Goal: Task Accomplishment & Management: Manage account settings

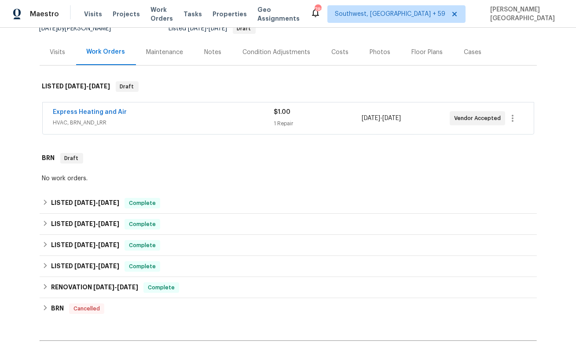
scroll to position [274, 0]
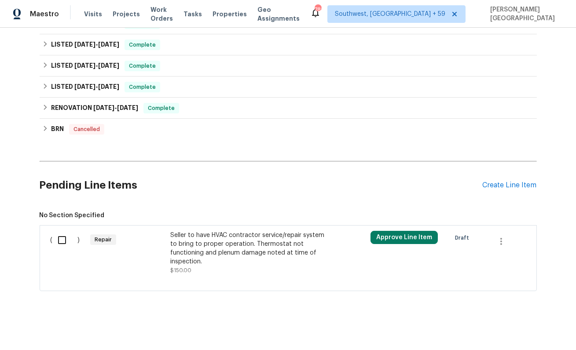
click at [196, 250] on div "Seller to have HVAC contractor service/repair system to bring to proper operati…" at bounding box center [247, 248] width 155 height 35
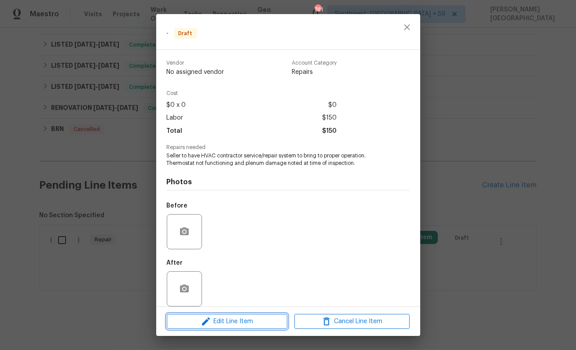
click at [227, 319] on span "Edit Line Item" at bounding box center [227, 322] width 115 height 11
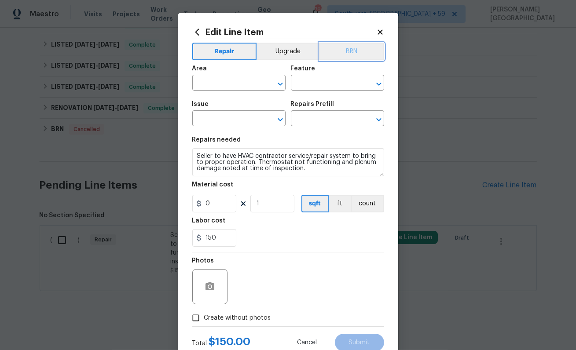
click at [364, 49] on button "BRN" at bounding box center [352, 52] width 65 height 18
click at [334, 77] on input "text" at bounding box center [325, 84] width 69 height 14
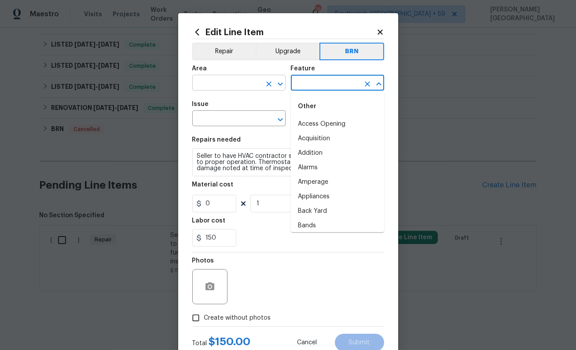
click at [246, 81] on input "text" at bounding box center [226, 84] width 69 height 14
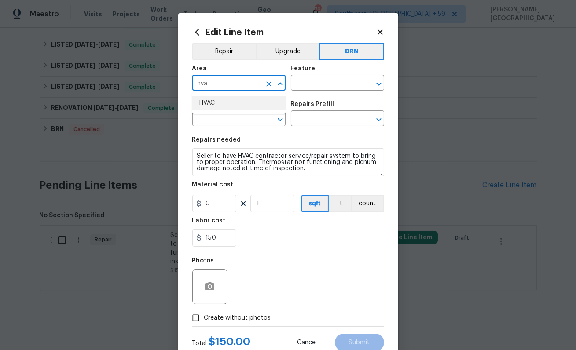
click at [252, 105] on li "HVAC" at bounding box center [238, 103] width 93 height 15
type input "HVAC"
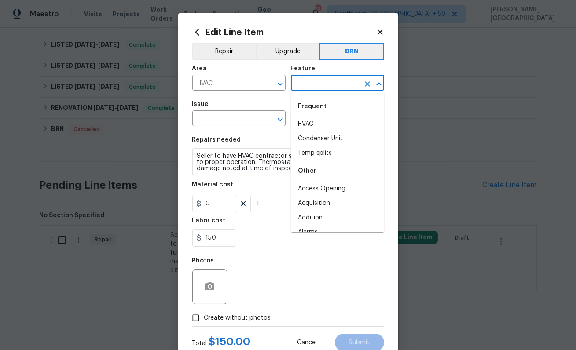
click at [305, 79] on input "text" at bounding box center [325, 84] width 69 height 14
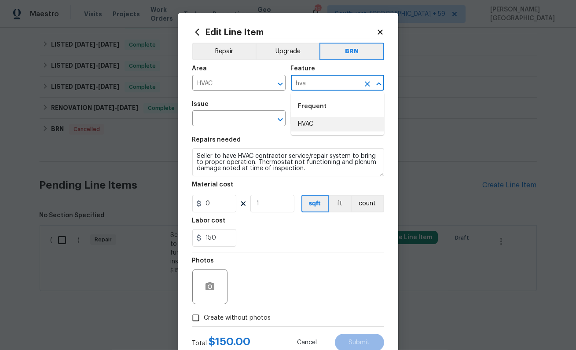
click at [304, 122] on li "HVAC" at bounding box center [337, 124] width 93 height 15
type input "HVAC"
click at [223, 119] on input "text" at bounding box center [226, 120] width 69 height 14
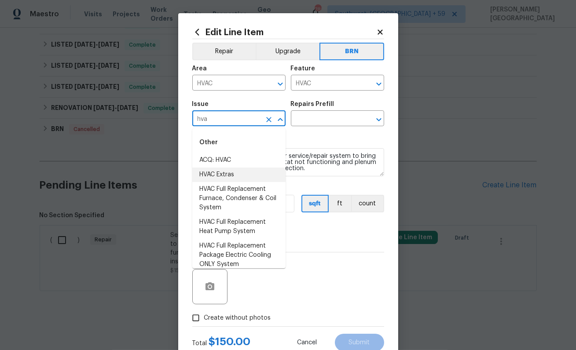
click at [237, 171] on li "HVAC Extras" at bounding box center [238, 175] width 93 height 15
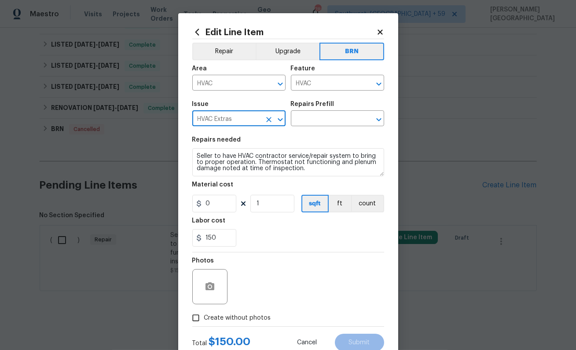
type input "HVAC Extras"
click at [262, 147] on div "Repairs needed" at bounding box center [288, 142] width 192 height 11
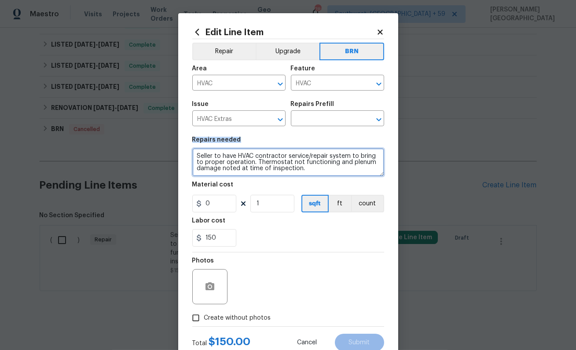
click at [265, 159] on textarea "Seller to have HVAC contractor service/repair system to bring to proper operati…" at bounding box center [288, 162] width 192 height 28
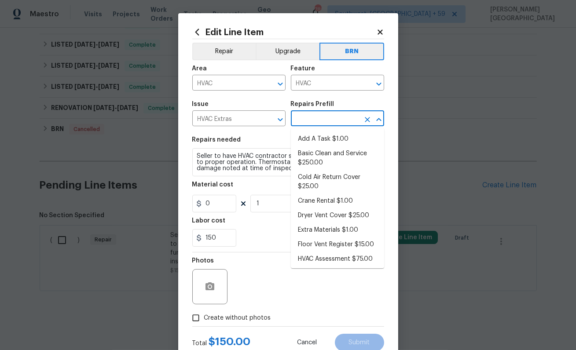
click at [307, 120] on input "text" at bounding box center [325, 120] width 69 height 14
click at [321, 156] on li "Basic Clean and Service $250.00" at bounding box center [337, 159] width 93 height 24
type input "Basic Clean and Service $250.00"
type textarea "General Service HVAC system including: cleaning condenser and evaporator coils,…"
type input "250"
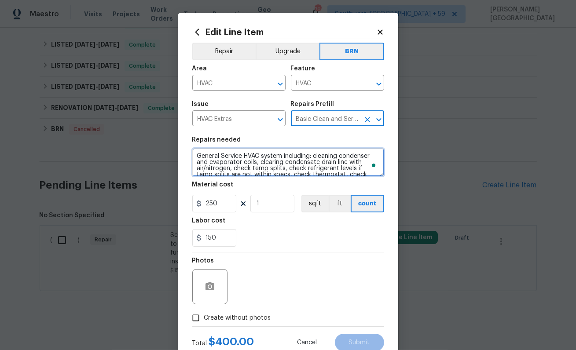
click at [286, 162] on textarea "General Service HVAC system including: cleaning condenser and evaporator coils,…" at bounding box center [288, 162] width 192 height 28
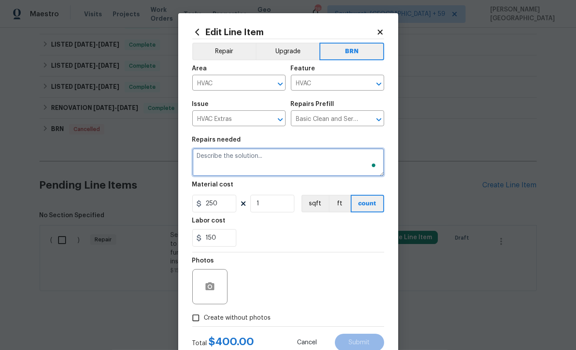
paste textarea "Seller to have HVAC contractor service/repair system to bring to proper operati…"
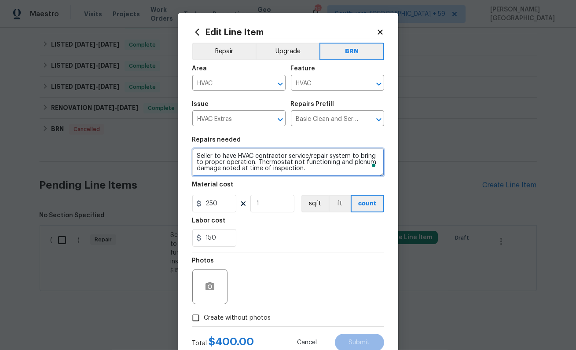
type textarea "Seller to have HVAC contractor service/repair system to bring to proper operati…"
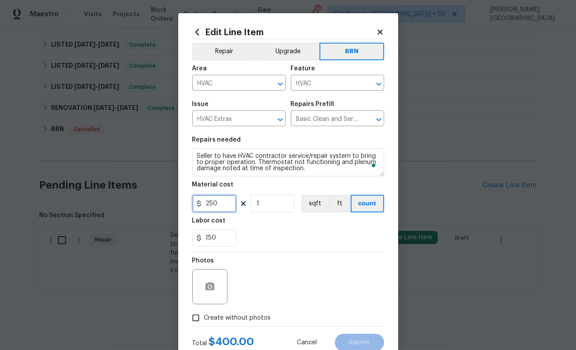
click at [228, 205] on input "250" at bounding box center [214, 204] width 44 height 18
type input "0"
click at [212, 288] on icon "button" at bounding box center [210, 287] width 9 height 8
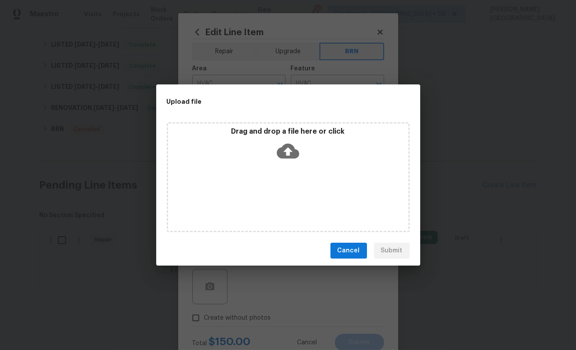
click at [283, 150] on icon at bounding box center [288, 151] width 22 height 15
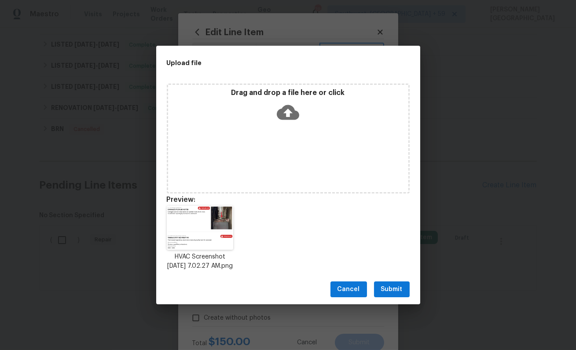
click at [397, 295] on span "Submit" at bounding box center [392, 289] width 22 height 11
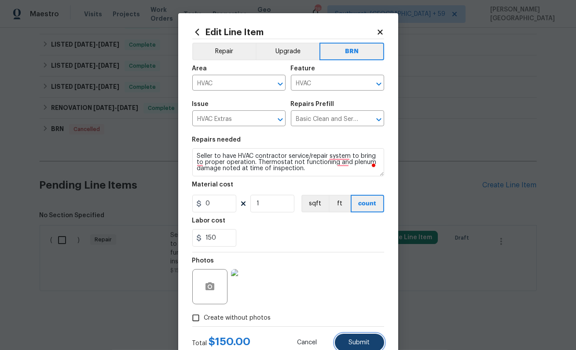
click at [362, 341] on span "Submit" at bounding box center [359, 343] width 21 height 7
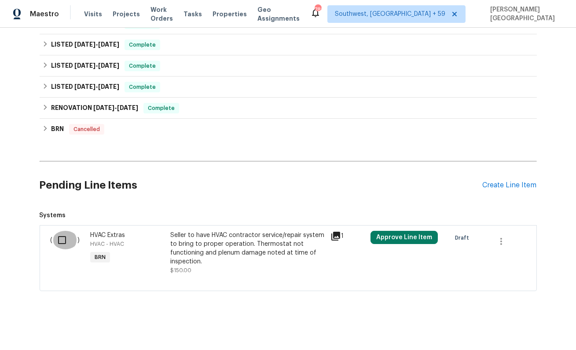
click at [58, 241] on input "checkbox" at bounding box center [65, 240] width 25 height 18
checkbox input "true"
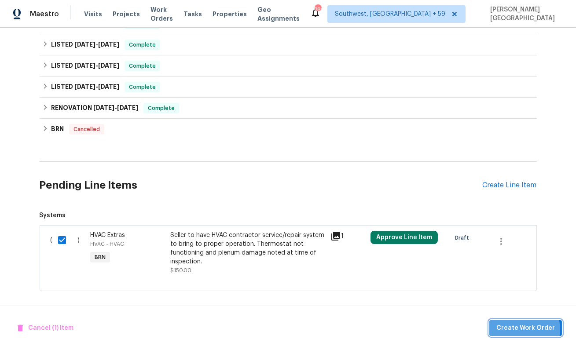
click at [521, 330] on span "Create Work Order" at bounding box center [526, 328] width 59 height 11
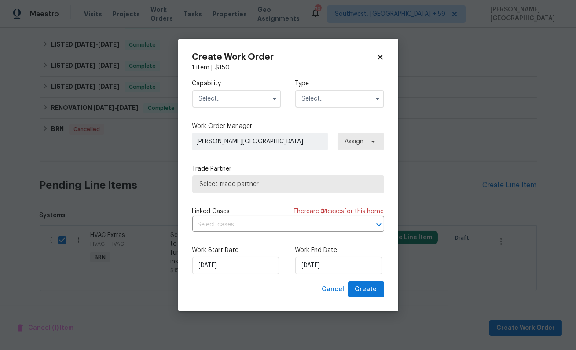
click at [218, 111] on div "Capability Type" at bounding box center [288, 93] width 192 height 43
click at [218, 103] on input "text" at bounding box center [236, 99] width 89 height 18
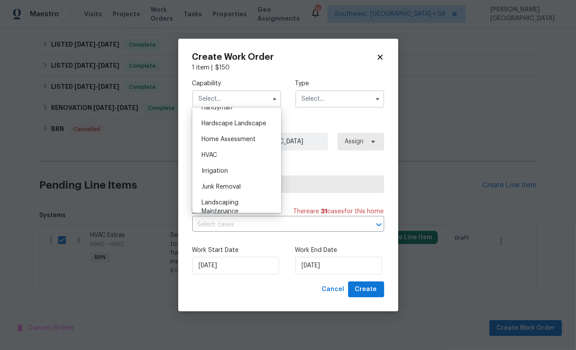
scroll to position [505, 0]
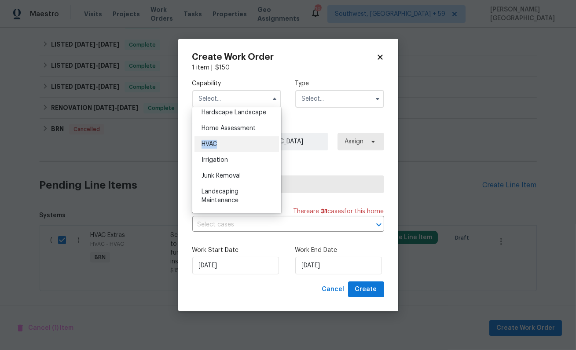
drag, startPoint x: 223, startPoint y: 134, endPoint x: 225, endPoint y: 144, distance: 9.8
click at [225, 144] on ul "Agent Appliance Bathtub Resurfacing BRN And Lrr Broker Cabinets Carpet Cleaning…" at bounding box center [236, 160] width 89 height 106
click at [225, 142] on div "HVAC" at bounding box center [237, 144] width 85 height 16
type input "HVAC"
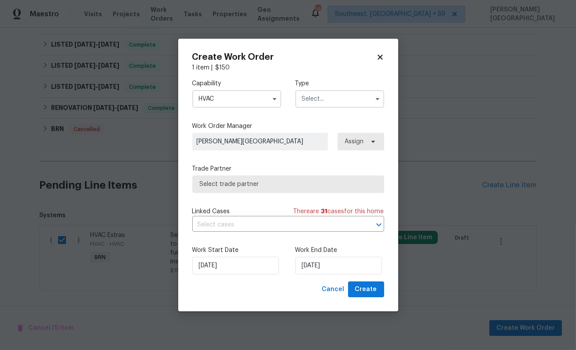
click at [308, 103] on input "text" at bounding box center [339, 99] width 89 height 18
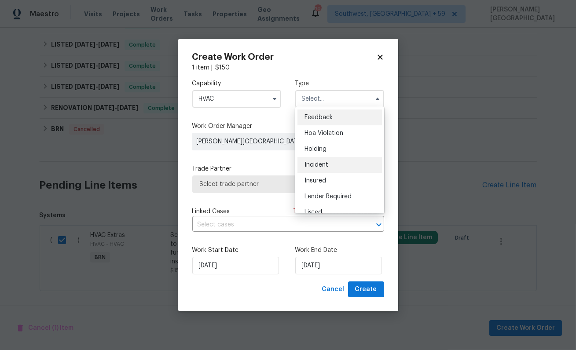
scroll to position [200, 0]
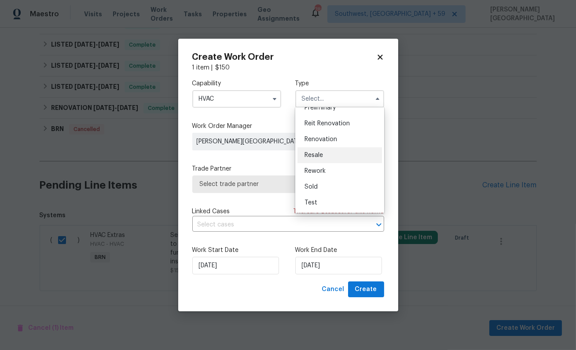
click at [321, 155] on span "Resale" at bounding box center [314, 155] width 18 height 6
type input "Resale"
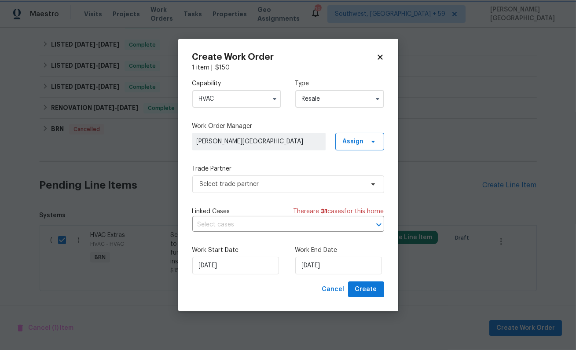
scroll to position [0, 0]
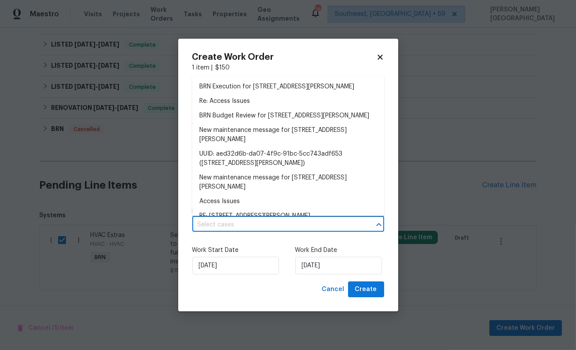
click at [253, 224] on input "text" at bounding box center [275, 225] width 167 height 14
click at [251, 90] on li "BRN Execution for 7437 Laura St N, Jacksonville, FL 32208" at bounding box center [288, 87] width 192 height 15
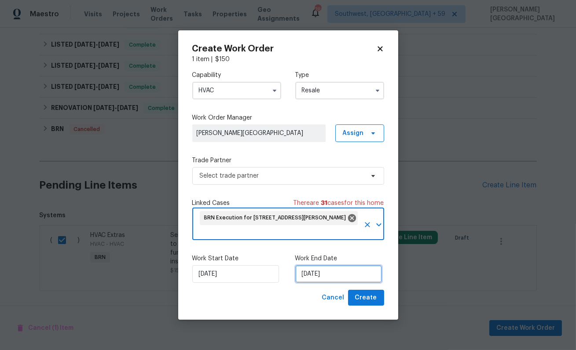
click at [332, 279] on input "[DATE]" at bounding box center [338, 275] width 87 height 18
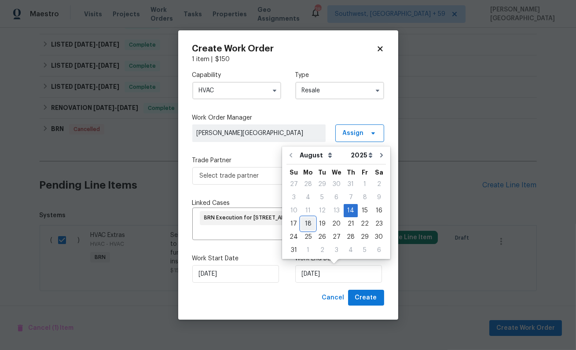
click at [308, 218] on div "18" at bounding box center [308, 224] width 14 height 12
type input "8/18/2025"
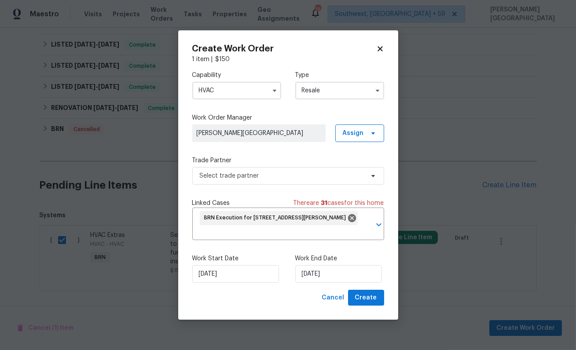
click at [252, 187] on div "Capability HVAC Type Resale Work Order Manager Isabel Sangeetha Ireland Assign …" at bounding box center [288, 177] width 192 height 226
click at [244, 176] on span "Select trade partner" at bounding box center [282, 176] width 164 height 9
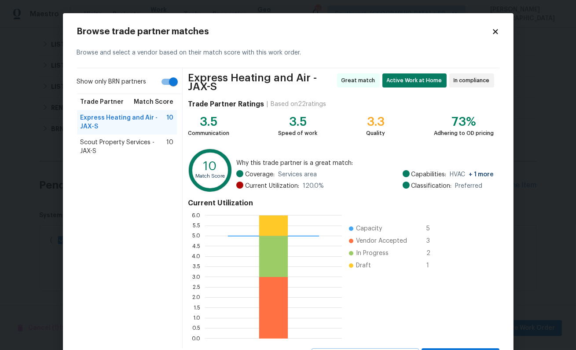
scroll to position [41, 0]
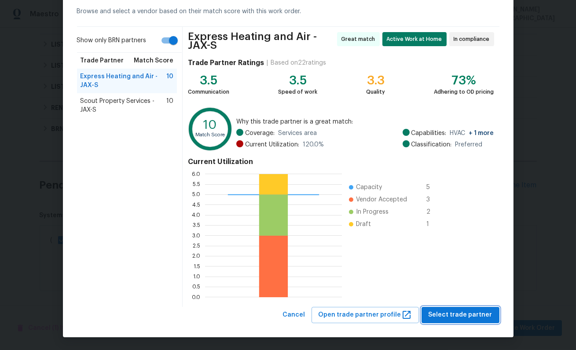
click at [442, 317] on span "Select trade partner" at bounding box center [461, 315] width 64 height 11
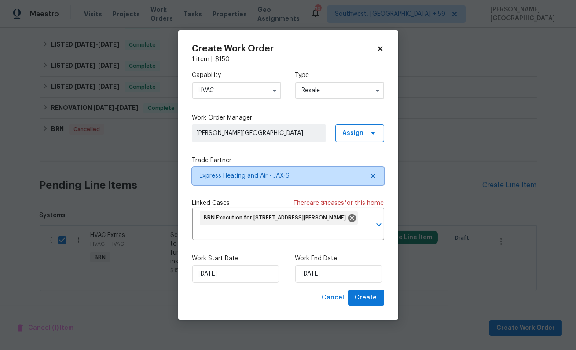
scroll to position [0, 0]
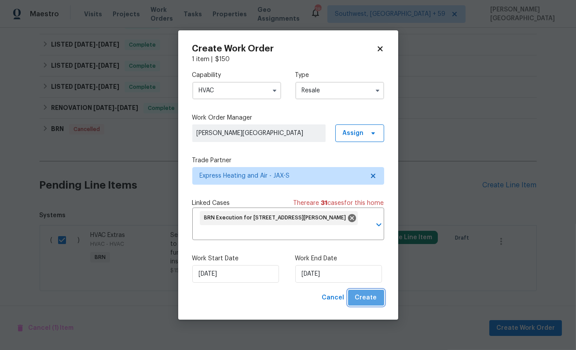
click at [368, 297] on span "Create" at bounding box center [366, 298] width 22 height 11
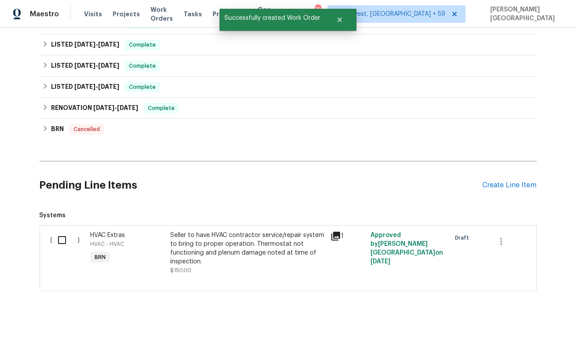
click at [60, 262] on div "( )" at bounding box center [68, 253] width 40 height 49
click at [57, 244] on input "checkbox" at bounding box center [65, 240] width 25 height 18
checkbox input "true"
click at [537, 329] on span "Create Work Order" at bounding box center [526, 328] width 59 height 11
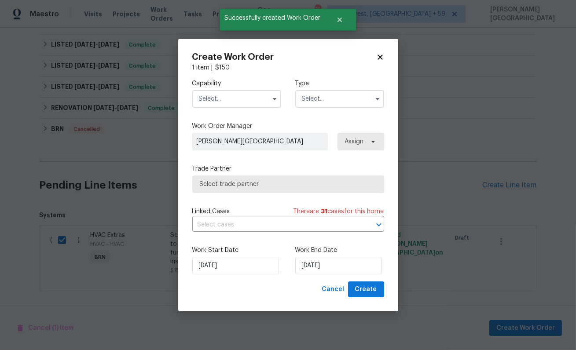
click at [214, 91] on input "text" at bounding box center [236, 99] width 89 height 18
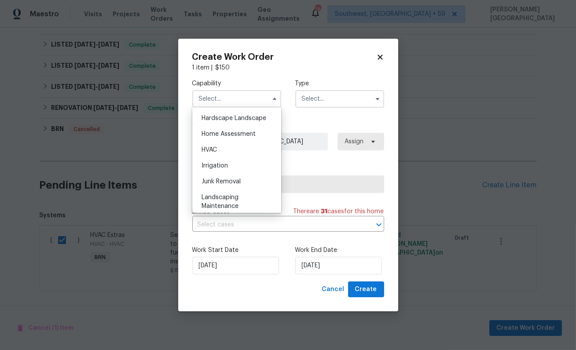
scroll to position [507, 0]
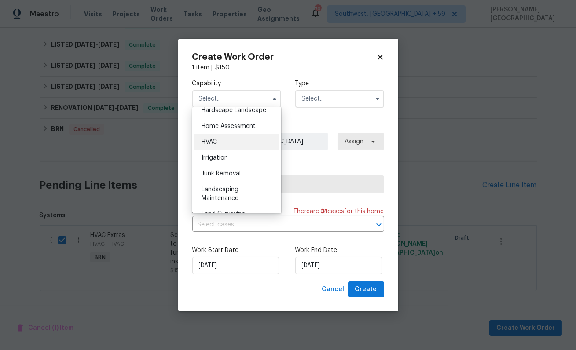
click at [219, 142] on div "HVAC" at bounding box center [237, 142] width 85 height 16
type input "HVAC"
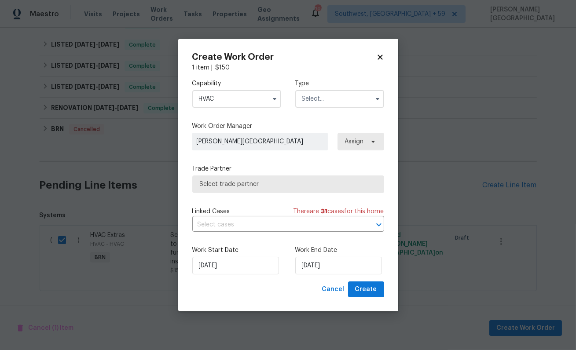
click at [319, 107] on input "text" at bounding box center [339, 99] width 89 height 18
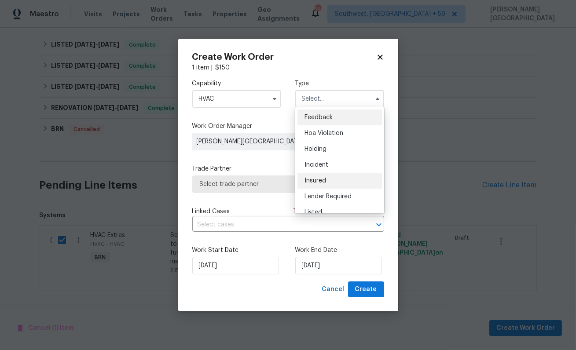
scroll to position [200, 0]
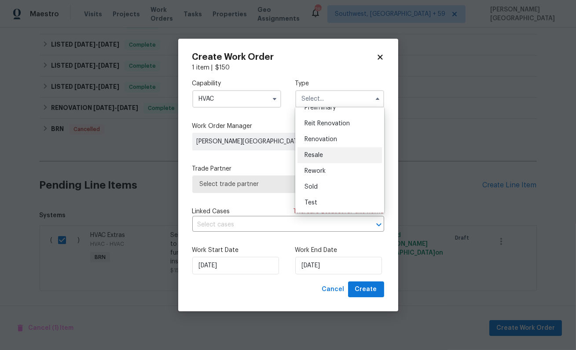
click at [323, 155] on span "Resale" at bounding box center [314, 155] width 18 height 6
type input "Resale"
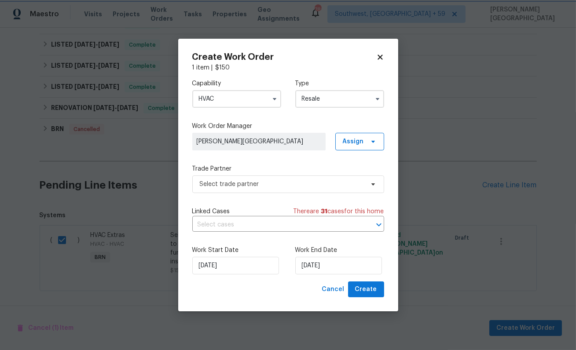
scroll to position [0, 0]
click at [242, 230] on input "text" at bounding box center [275, 225] width 167 height 14
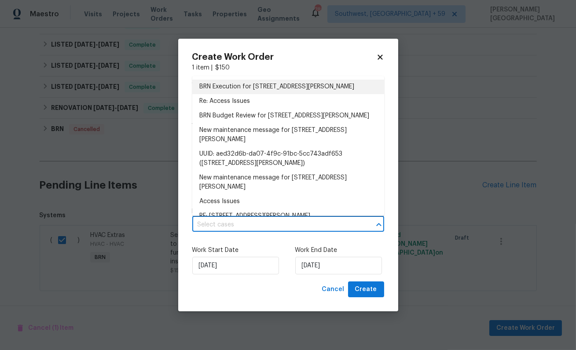
click at [239, 93] on li "BRN Execution for 7437 Laura St N, Jacksonville, FL 32208" at bounding box center [288, 87] width 192 height 15
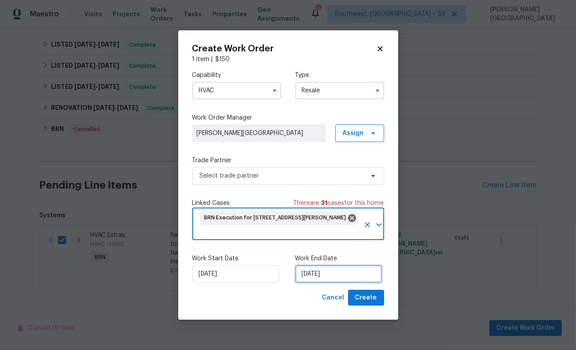
click at [321, 280] on input "[DATE]" at bounding box center [338, 275] width 87 height 18
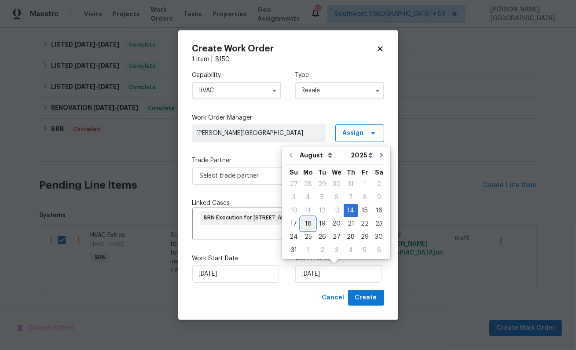
click at [309, 224] on div "18" at bounding box center [308, 224] width 14 height 12
type input "8/18/2025"
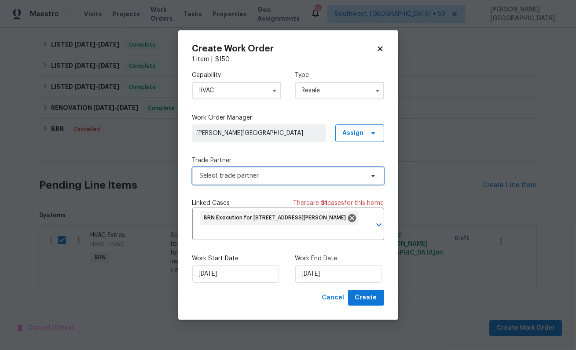
click at [228, 174] on span "Select trade partner" at bounding box center [282, 176] width 164 height 9
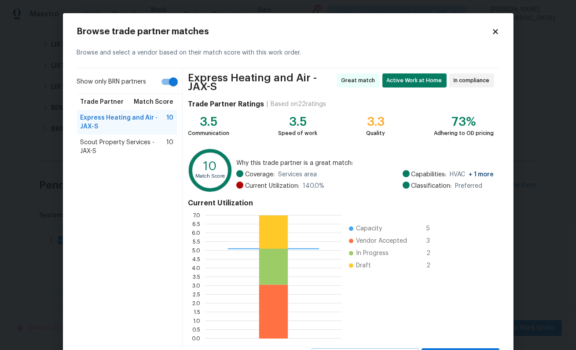
scroll to position [41, 0]
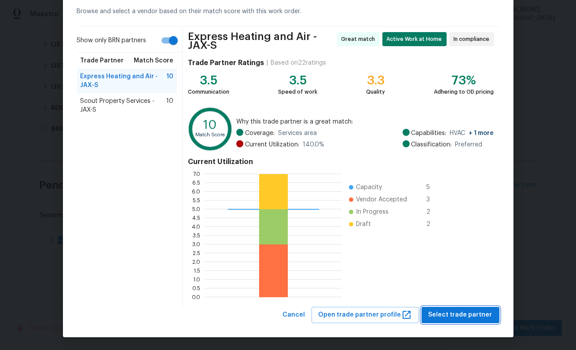
click at [443, 312] on span "Select trade partner" at bounding box center [461, 315] width 64 height 11
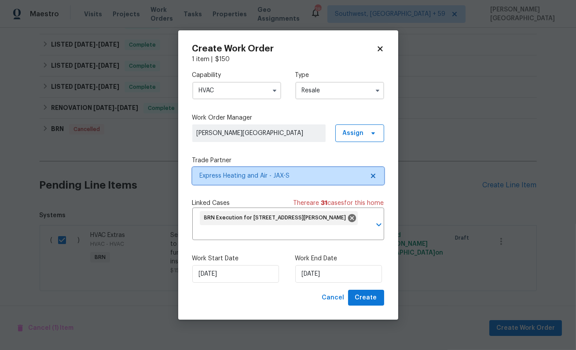
scroll to position [0, 0]
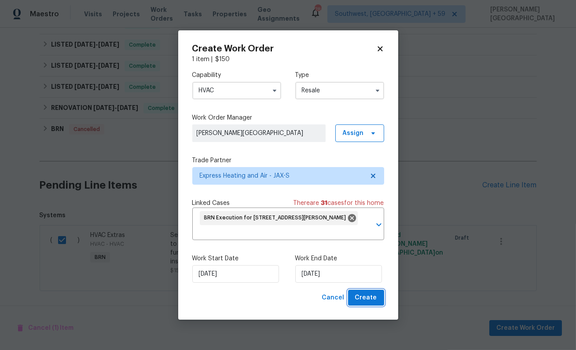
click at [372, 302] on span "Create" at bounding box center [366, 298] width 22 height 11
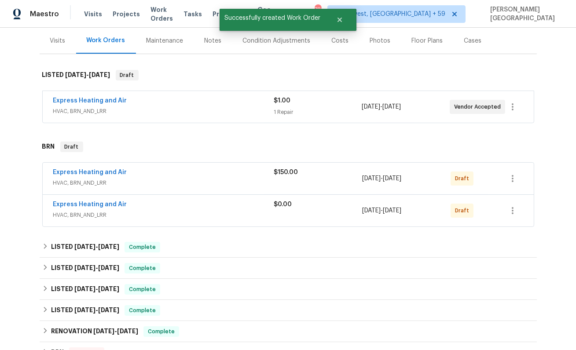
scroll to position [103, 0]
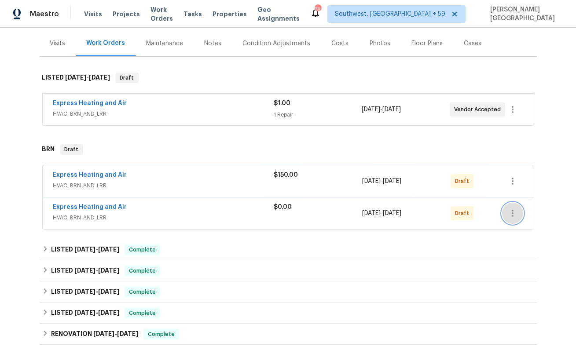
click at [517, 216] on icon "button" at bounding box center [513, 213] width 11 height 11
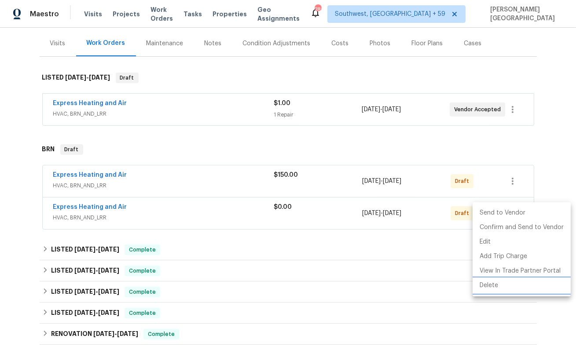
click at [497, 284] on li "Delete" at bounding box center [522, 286] width 98 height 15
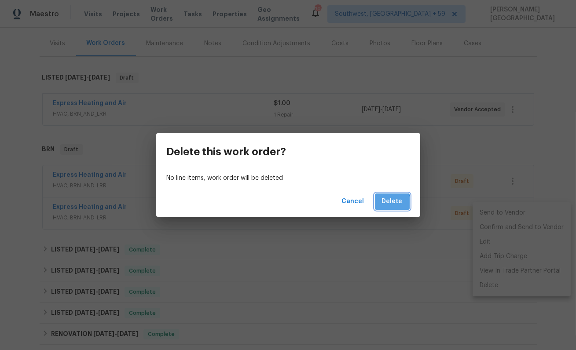
click at [391, 204] on span "Delete" at bounding box center [392, 201] width 21 height 11
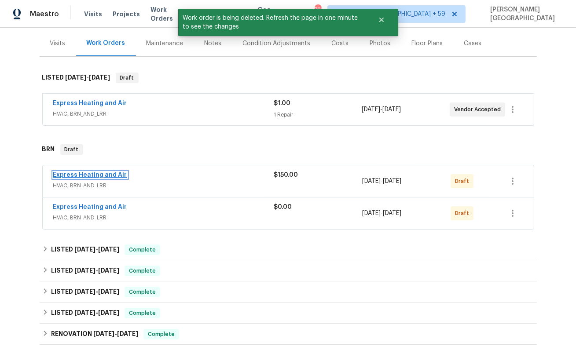
click at [107, 172] on link "Express Heating and Air" at bounding box center [90, 175] width 74 height 6
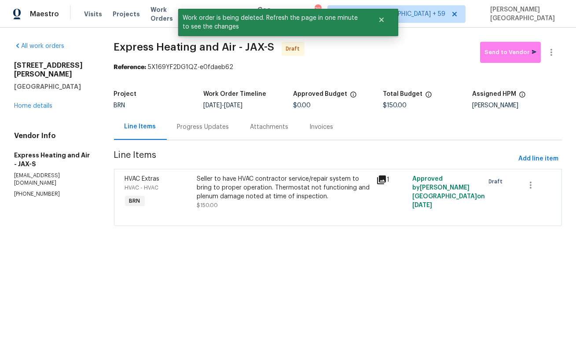
click at [188, 132] on div "Progress Updates" at bounding box center [203, 127] width 73 height 26
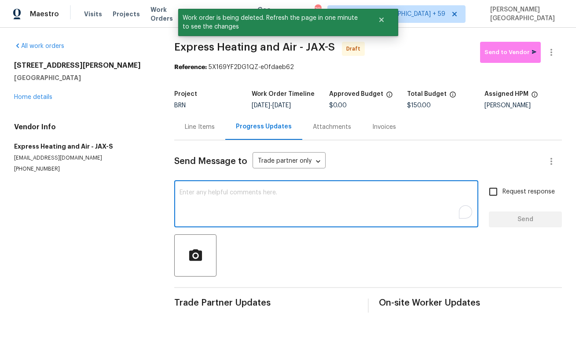
click at [206, 209] on textarea "To enrich screen reader interactions, please activate Accessibility in Grammarl…" at bounding box center [327, 205] width 294 height 31
paste textarea "This is Isabel from Opendoor. Please confirm receipt of the work order due on 0…"
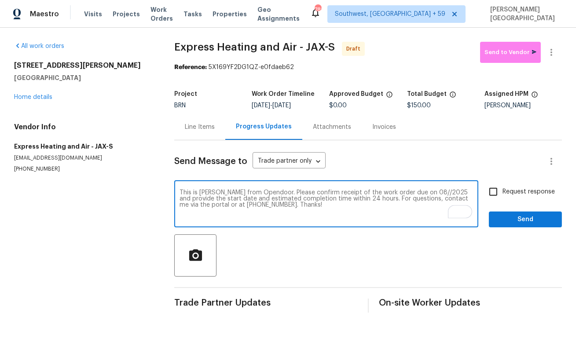
click at [414, 192] on textarea "This is Isabel from Opendoor. Please confirm receipt of the work order due on 0…" at bounding box center [327, 205] width 294 height 31
type textarea "This is Isabel from Opendoor. Please confirm receipt of the work order due on 0…"
click at [518, 197] on label "Request response" at bounding box center [519, 192] width 71 height 18
click at [503, 197] on input "Request response" at bounding box center [493, 192] width 18 height 18
checkbox input "true"
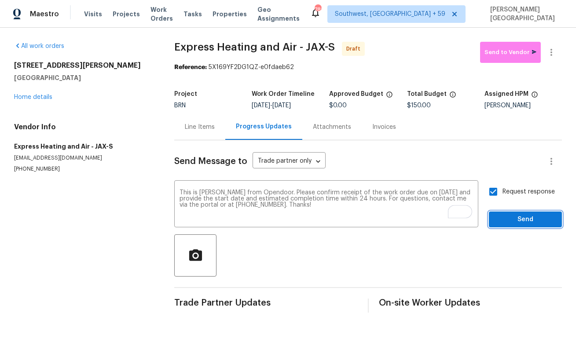
click at [520, 222] on span "Send" at bounding box center [525, 219] width 59 height 11
click at [557, 52] on icon "button" at bounding box center [551, 52] width 11 height 11
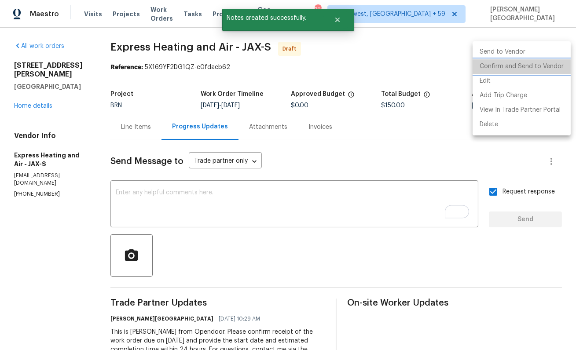
click at [536, 64] on li "Confirm and Send to Vendor" at bounding box center [522, 66] width 98 height 15
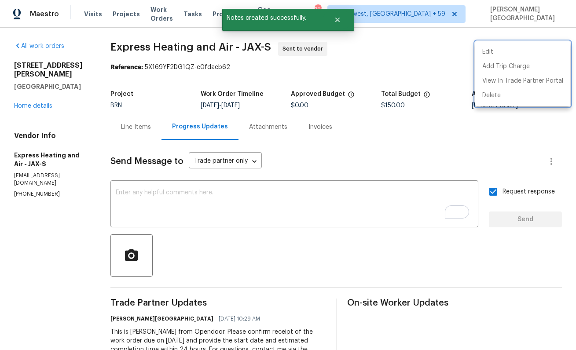
click at [33, 99] on div at bounding box center [288, 175] width 576 height 350
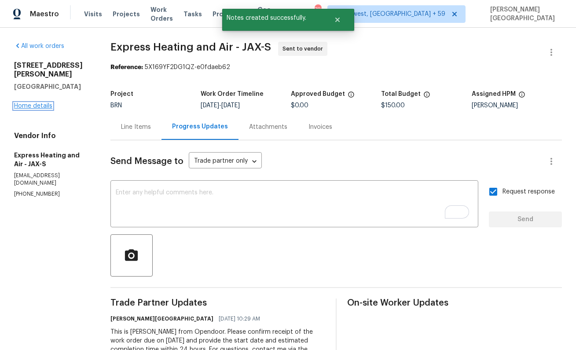
click at [43, 103] on link "Home details" at bounding box center [33, 106] width 38 height 6
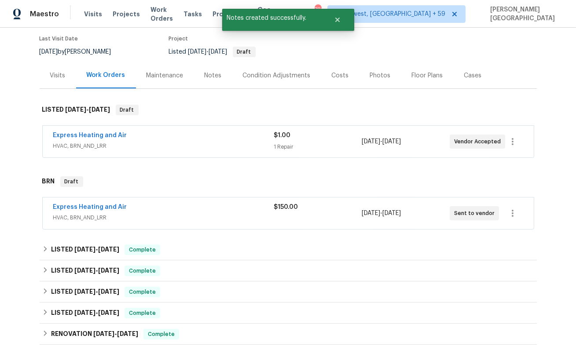
scroll to position [88, 0]
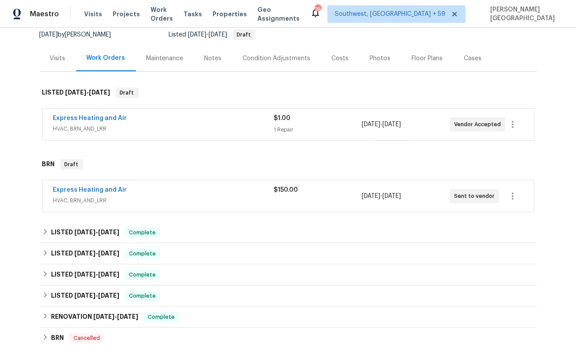
click at [95, 114] on span "Express Heating and Air" at bounding box center [90, 118] width 74 height 9
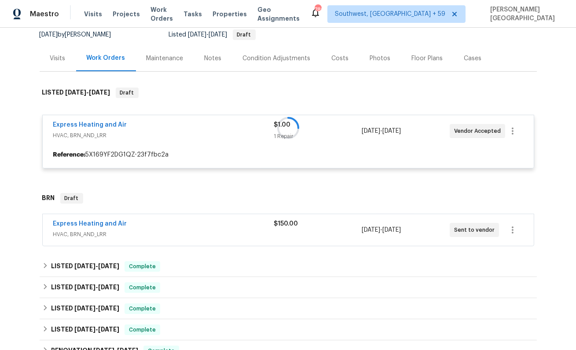
click at [98, 122] on div at bounding box center [289, 128] width 498 height 99
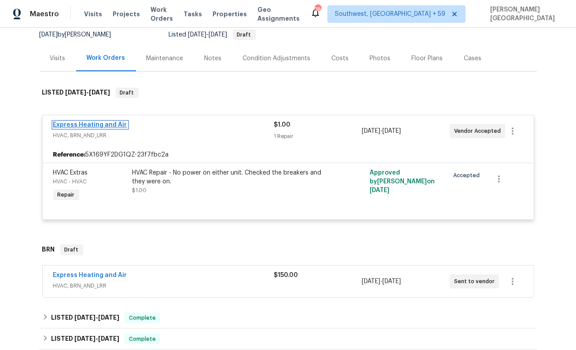
click at [100, 125] on link "Express Heating and Air" at bounding box center [90, 125] width 74 height 6
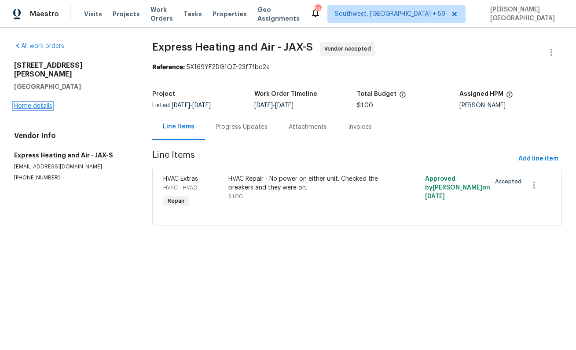
click at [25, 103] on link "Home details" at bounding box center [33, 106] width 38 height 6
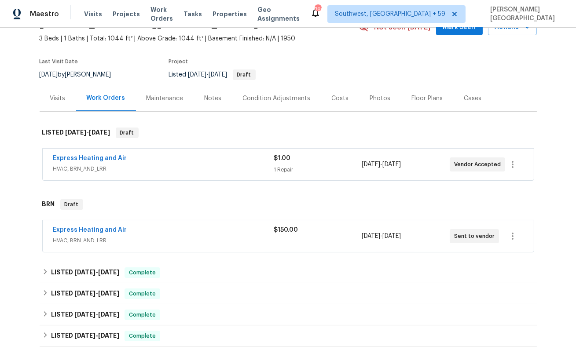
scroll to position [65, 0]
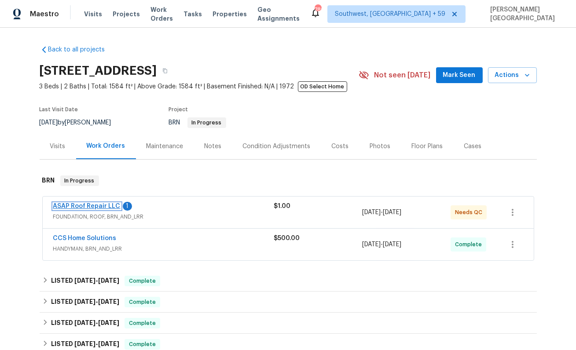
click at [98, 208] on link "ASAP Roof Repair LLC" at bounding box center [86, 206] width 67 height 6
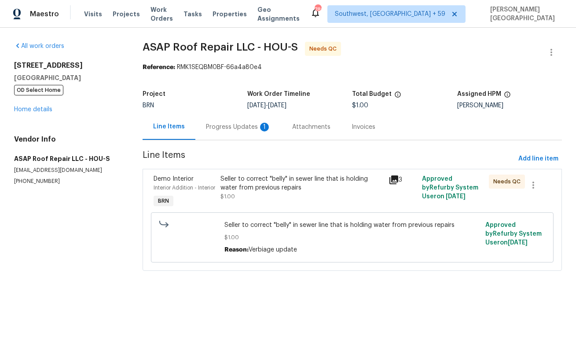
click at [228, 133] on div "Progress Updates 1" at bounding box center [239, 127] width 86 height 26
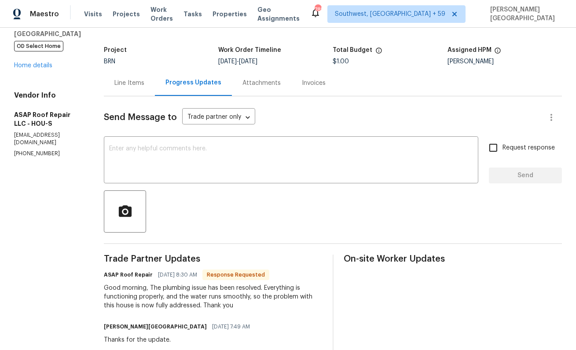
scroll to position [7, 0]
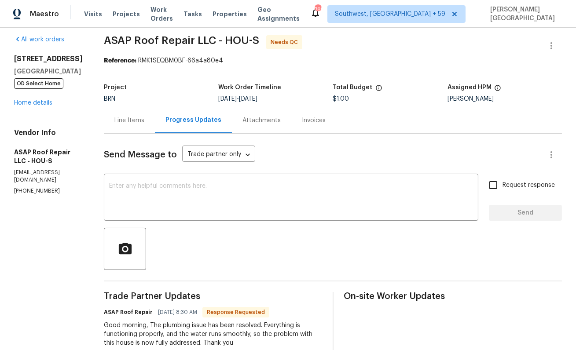
click at [139, 119] on div "Line Items" at bounding box center [129, 120] width 30 height 9
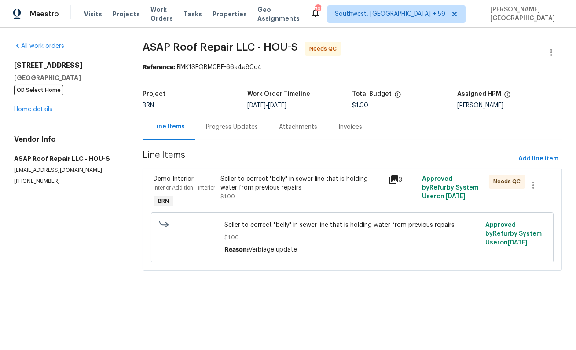
click at [255, 197] on div "Seller to correct "belly" in sewer line that is holding water from previous rep…" at bounding box center [302, 188] width 162 height 26
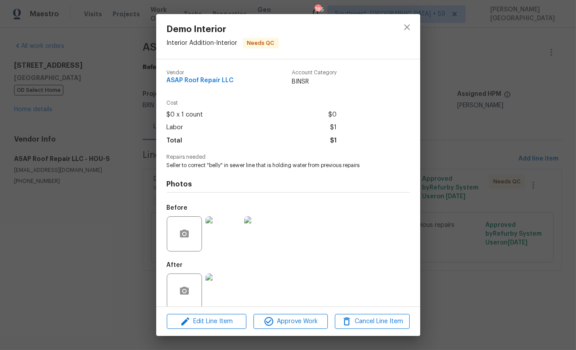
scroll to position [11, 0]
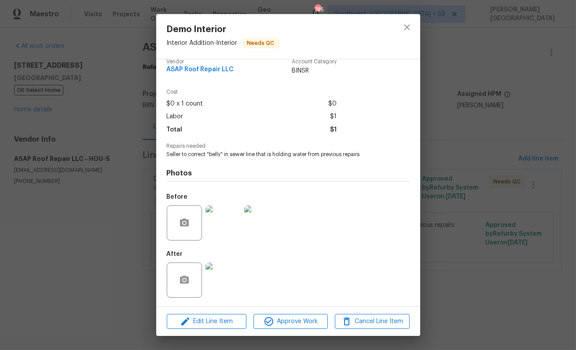
click at [227, 269] on img at bounding box center [223, 280] width 35 height 35
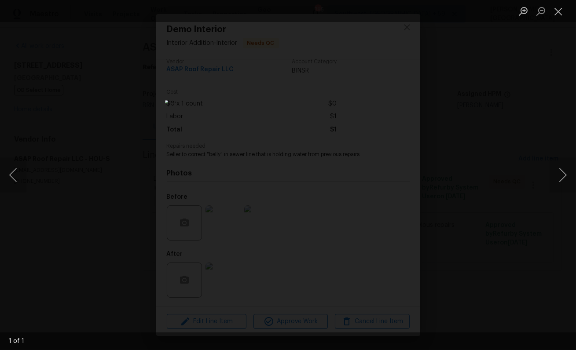
click at [468, 162] on div "Lightbox" at bounding box center [288, 175] width 576 height 350
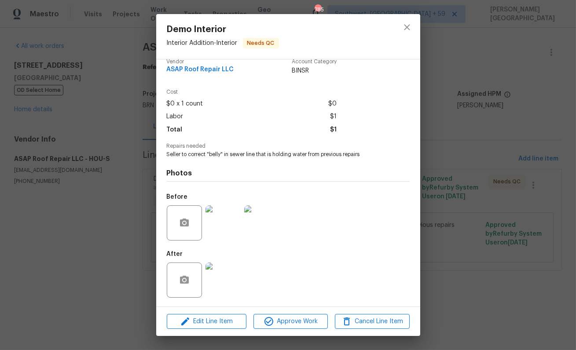
click at [404, 142] on div "Cost $0 x 1 count $0 Labor $1 Total $1" at bounding box center [288, 116] width 243 height 54
click at [515, 166] on div "Demo Interior Interior Addition - Interior Needs QC Vendor ASAP Roof Repair LLC…" at bounding box center [288, 175] width 576 height 350
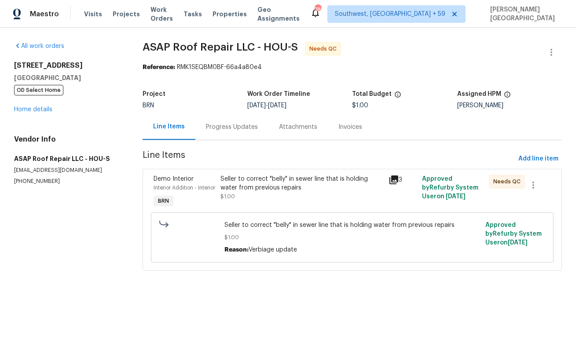
click at [211, 134] on div "Progress Updates" at bounding box center [232, 127] width 73 height 26
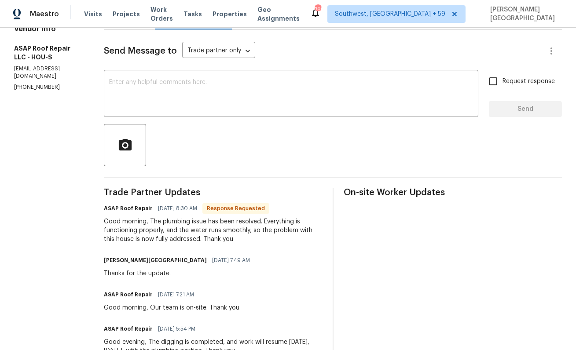
scroll to position [119, 0]
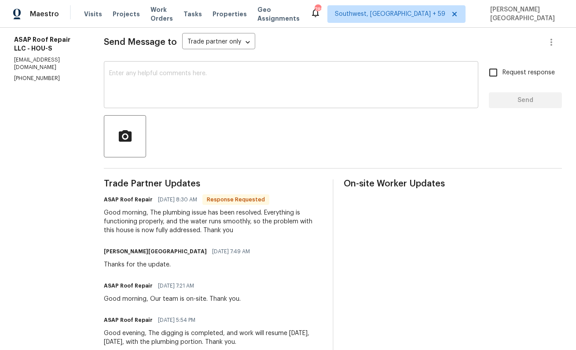
click at [171, 77] on textarea at bounding box center [291, 85] width 364 height 31
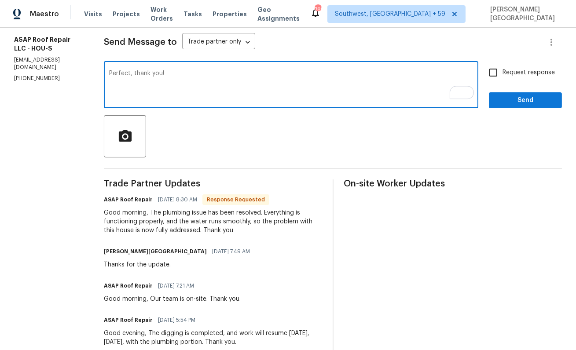
type textarea "Perfect, thank you!"
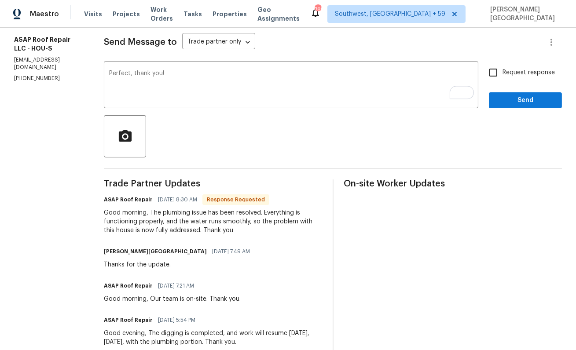
click at [509, 75] on span "Request response" at bounding box center [529, 72] width 52 height 9
click at [503, 75] on input "Request response" at bounding box center [493, 72] width 18 height 18
checkbox input "true"
click at [513, 108] on button "Send" at bounding box center [525, 100] width 73 height 16
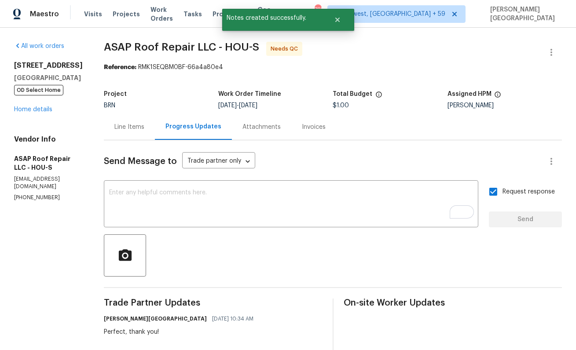
click at [126, 133] on div "Line Items" at bounding box center [129, 127] width 51 height 26
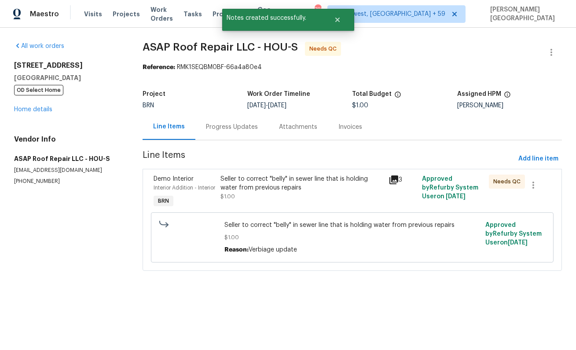
click at [304, 210] on div "Seller to correct "belly" in sewer line that is holding water from previous rep…" at bounding box center [302, 192] width 168 height 41
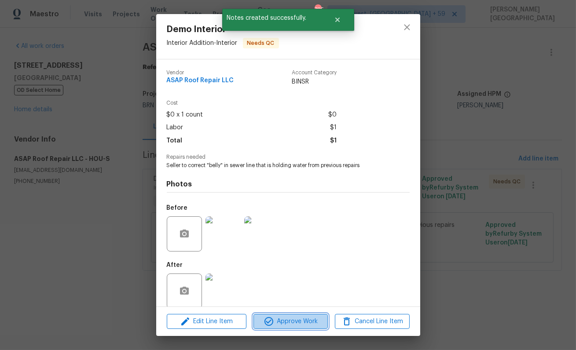
click at [280, 322] on span "Approve Work" at bounding box center [290, 322] width 69 height 11
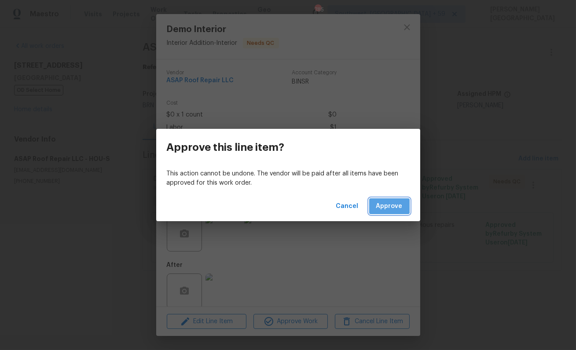
click at [391, 201] on button "Approve" at bounding box center [389, 207] width 41 height 16
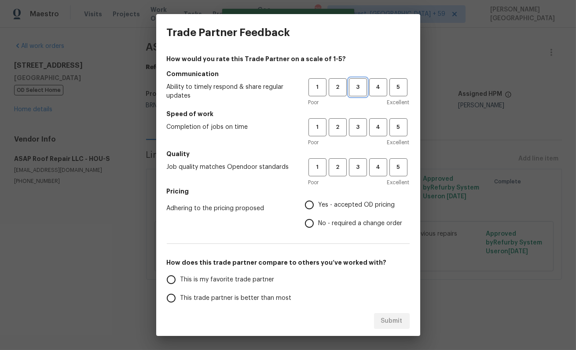
click at [360, 89] on span "3" at bounding box center [358, 87] width 16 height 10
click at [360, 126] on span "3" at bounding box center [358, 127] width 16 height 10
click at [360, 166] on span "3" at bounding box center [358, 167] width 16 height 10
click at [302, 236] on div "How would you rate this Trade Partner on a scale of 1-5? Communication Ability …" at bounding box center [288, 227] width 243 height 345
click at [308, 218] on input "No - required a change order" at bounding box center [309, 223] width 18 height 18
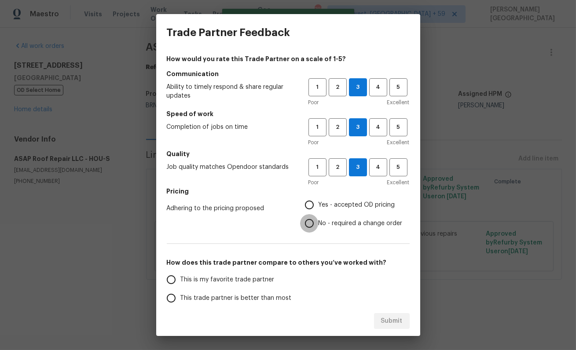
radio input "true"
click at [255, 292] on label "This trade partner is better than most" at bounding box center [231, 298] width 139 height 18
click at [181, 292] on input "This trade partner is better than most" at bounding box center [171, 298] width 18 height 18
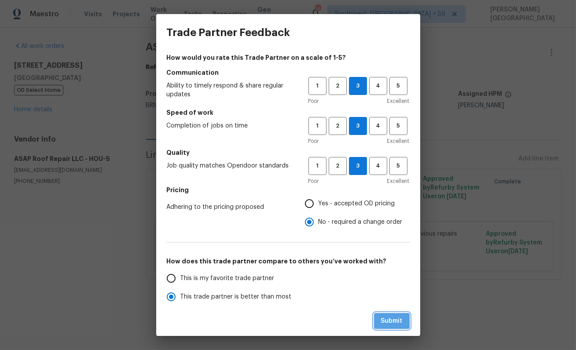
click at [391, 317] on span "Submit" at bounding box center [392, 321] width 22 height 11
radio input "true"
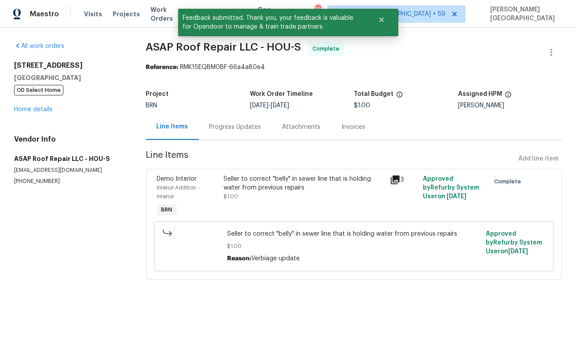
click at [235, 127] on div "Progress Updates" at bounding box center [236, 127] width 52 height 9
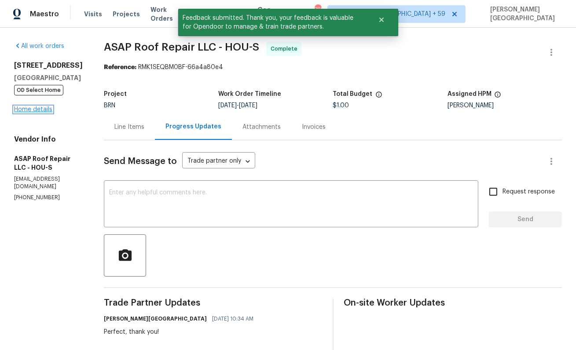
click at [37, 108] on link "Home details" at bounding box center [33, 110] width 38 height 6
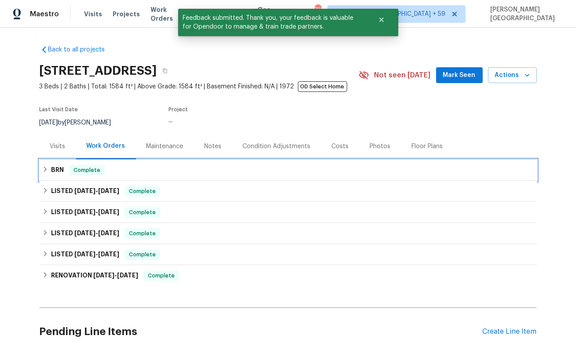
click at [60, 171] on h6 "BRN" at bounding box center [57, 170] width 13 height 11
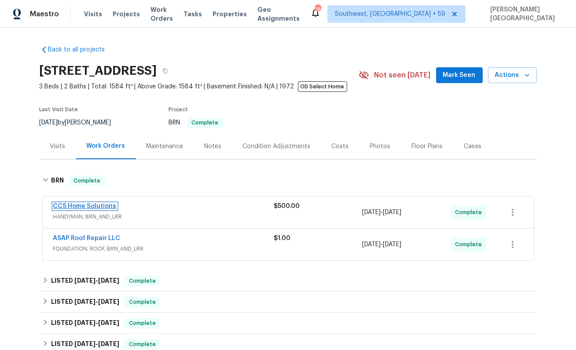
click at [89, 208] on link "CCS Home Solutions" at bounding box center [84, 206] width 63 height 6
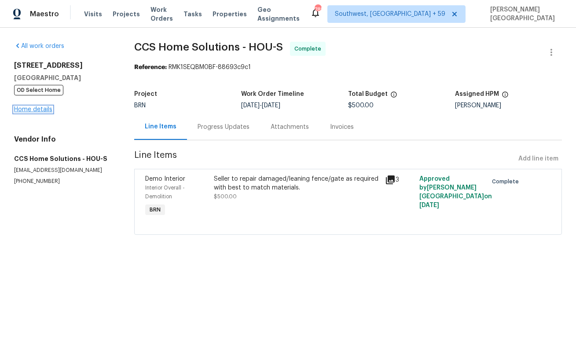
click at [44, 112] on link "Home details" at bounding box center [33, 110] width 38 height 6
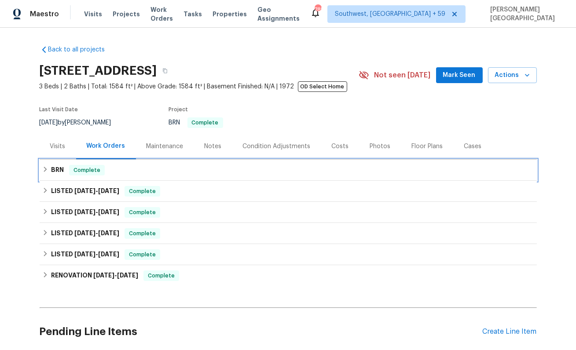
click at [82, 173] on span "Complete" at bounding box center [87, 170] width 34 height 9
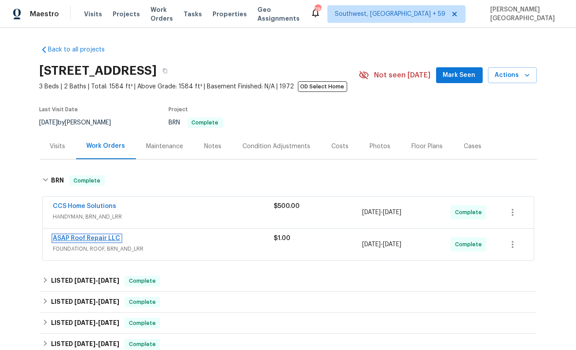
click at [90, 237] on link "ASAP Roof Repair LLC" at bounding box center [86, 239] width 67 height 6
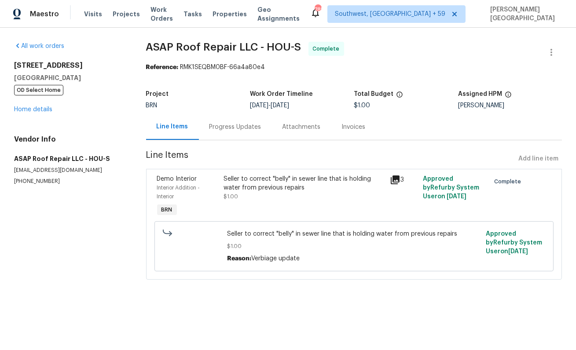
click at [353, 130] on div "Invoices" at bounding box center [354, 127] width 24 height 9
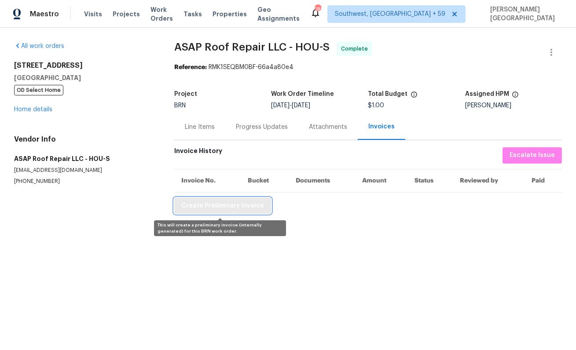
click at [247, 210] on span "Create Preliminary Invoice" at bounding box center [222, 206] width 83 height 11
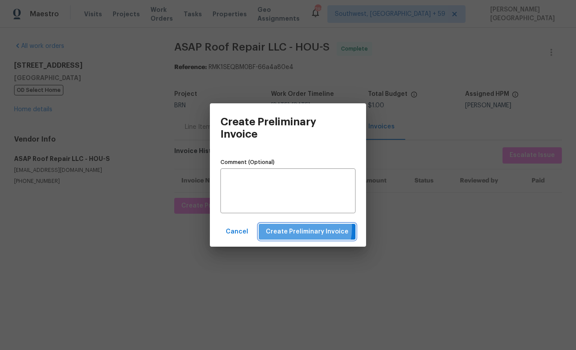
click at [295, 228] on span "Create Preliminary Invoice" at bounding box center [307, 232] width 83 height 11
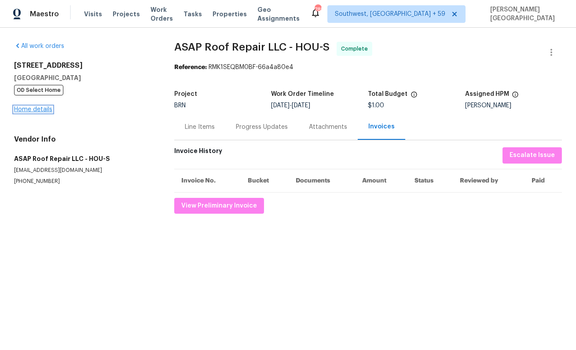
click at [46, 109] on link "Home details" at bounding box center [33, 110] width 38 height 6
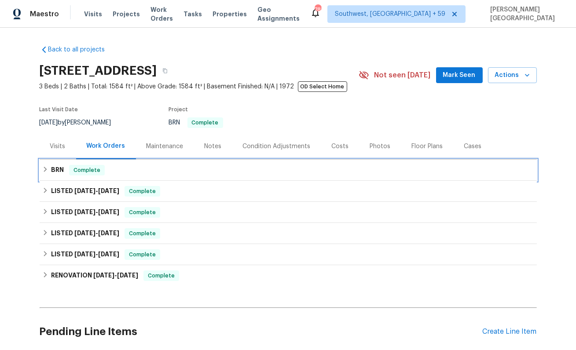
click at [68, 175] on div "BRN Complete" at bounding box center [288, 170] width 492 height 11
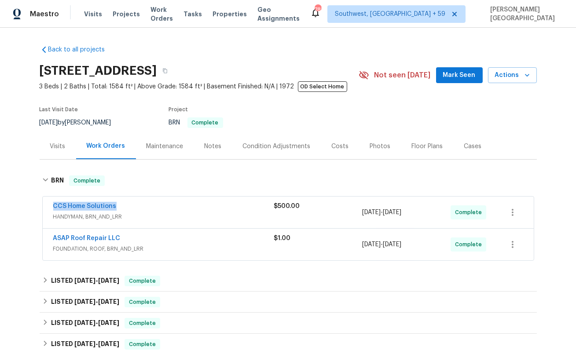
drag, startPoint x: 52, startPoint y: 203, endPoint x: 120, endPoint y: 204, distance: 68.3
click at [120, 204] on div "CCS Home Solutions HANDYMAN, BRN_AND_LRR $500.00 8/8/2025 - 8/12/2025 Complete" at bounding box center [288, 213] width 491 height 32
copy link "CCS Home Solutions"
click at [96, 209] on link "CCS Home Solutions" at bounding box center [84, 206] width 63 height 6
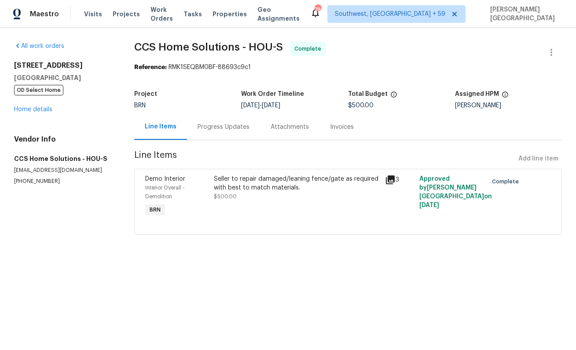
click at [256, 194] on div "Seller to repair damaged/leaning fence/gate as required with best to match mate…" at bounding box center [297, 188] width 166 height 26
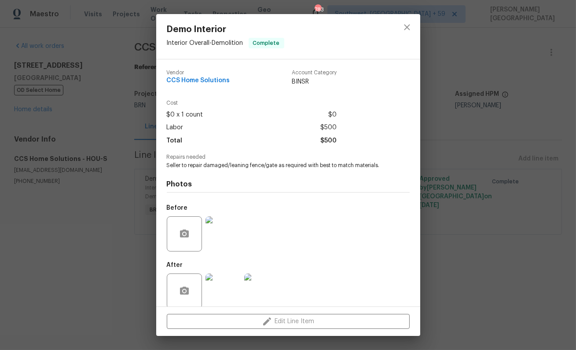
click at [232, 165] on span "Seller to repair damaged/leaning fence/gate as required with best to match mate…" at bounding box center [276, 165] width 219 height 7
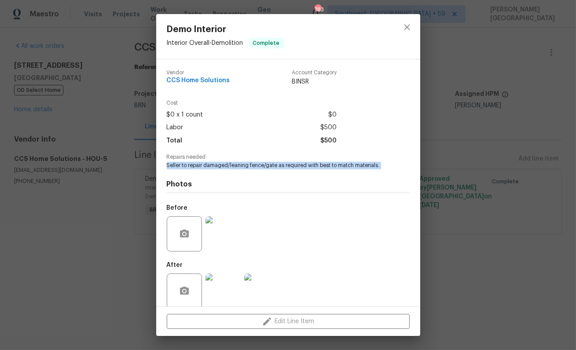
click at [232, 165] on span "Seller to repair damaged/leaning fence/gate as required with best to match mate…" at bounding box center [276, 165] width 219 height 7
copy span "Seller to repair damaged/leaning fence/gate as required with best to match mate…"
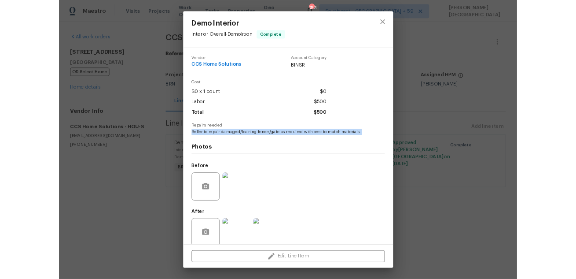
scroll to position [11, 0]
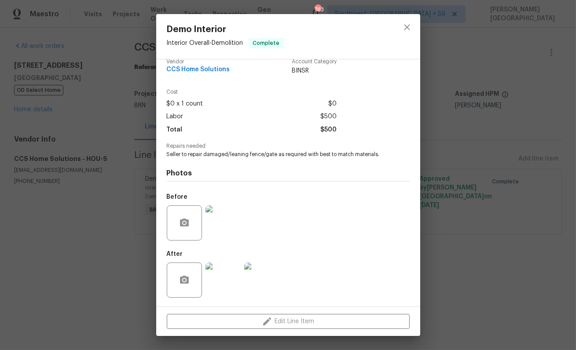
click at [217, 198] on div "Before" at bounding box center [205, 217] width 76 height 57
click at [222, 221] on img at bounding box center [223, 223] width 35 height 35
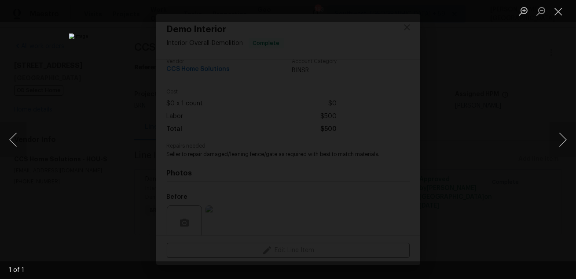
click at [469, 106] on div "Lightbox" at bounding box center [288, 139] width 576 height 279
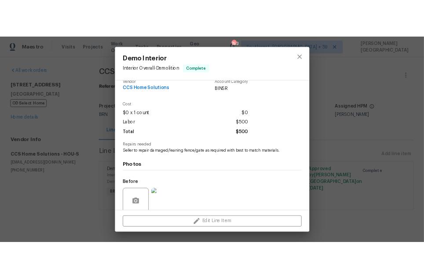
scroll to position [83, 0]
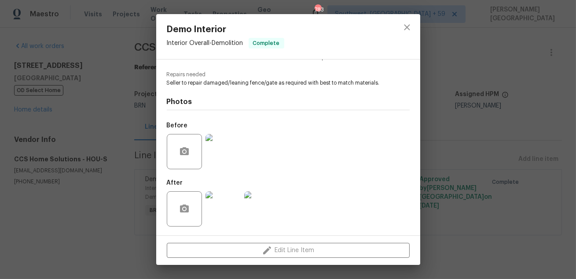
click at [227, 206] on img at bounding box center [223, 208] width 35 height 35
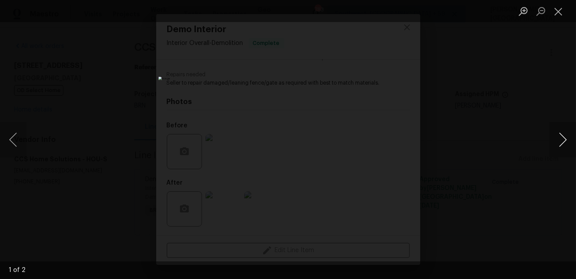
click at [557, 136] on button "Next image" at bounding box center [563, 139] width 26 height 35
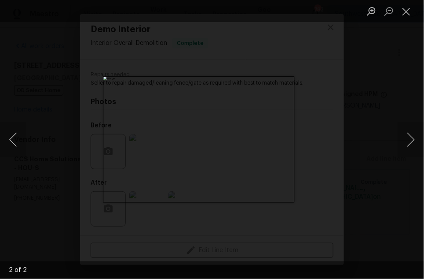
click at [37, 112] on div "Lightbox" at bounding box center [212, 139] width 424 height 279
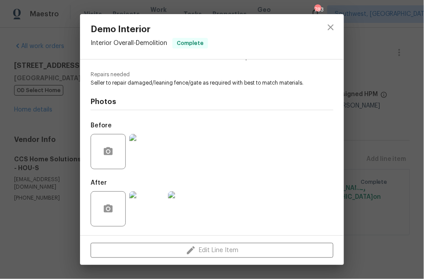
click at [37, 112] on div "Demo Interior Interior Overall - Demolition Complete Vendor CCS Home Solutions …" at bounding box center [212, 139] width 424 height 279
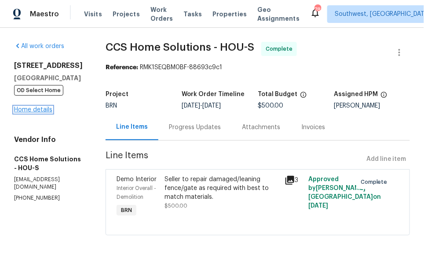
click at [46, 113] on link "Home details" at bounding box center [33, 110] width 38 height 6
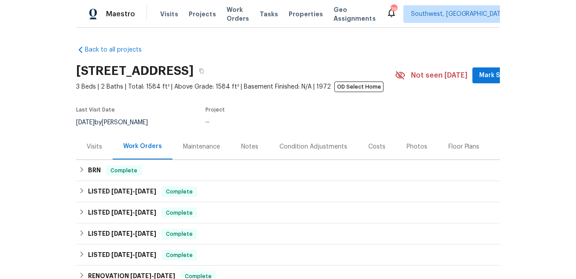
scroll to position [6, 0]
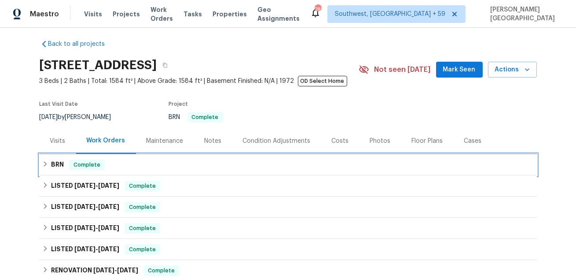
click at [91, 163] on span "Complete" at bounding box center [87, 164] width 34 height 9
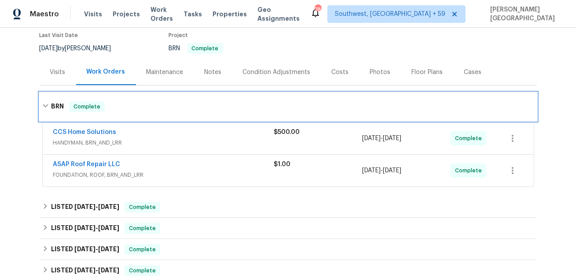
scroll to position [100, 0]
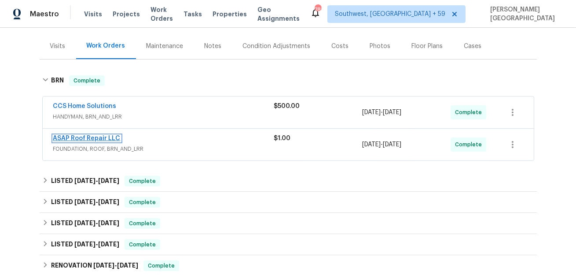
click at [105, 138] on link "ASAP Roof Repair LLC" at bounding box center [86, 138] width 67 height 6
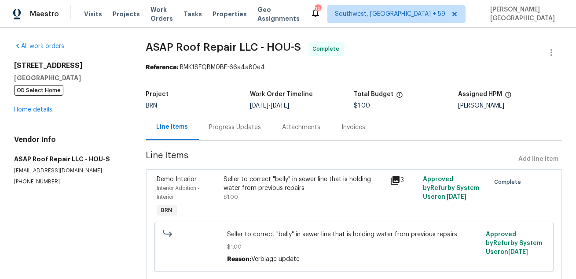
click at [159, 49] on span "ASAP Roof Repair LLC - HOU-S" at bounding box center [223, 47] width 155 height 11
click at [230, 50] on span "ASAP Roof Repair LLC - HOU-S" at bounding box center [223, 47] width 155 height 11
copy span "ASAP Roof Repair"
click at [258, 204] on div "Seller to correct "belly" in sewer line that is holding water from previous rep…" at bounding box center [304, 196] width 166 height 49
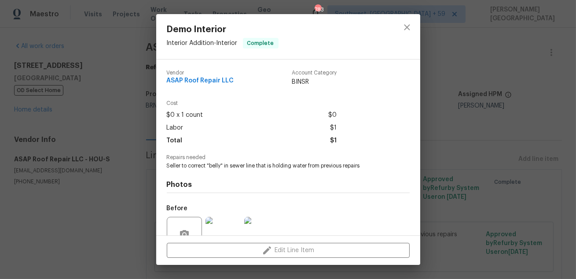
click at [212, 168] on span "Seller to correct "belly" in sewer line that is holding water from previous rep…" at bounding box center [276, 165] width 219 height 7
copy span "Seller to correct "belly" in sewer line that is holding water from previous rep…"
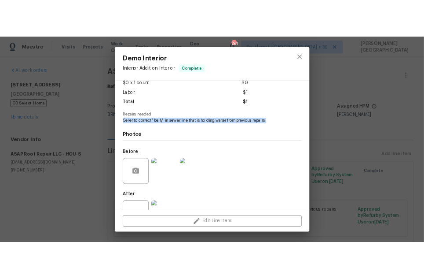
scroll to position [83, 0]
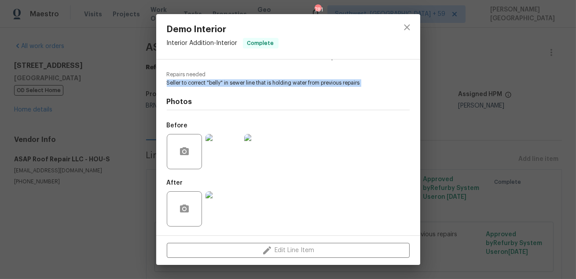
click at [230, 159] on img at bounding box center [223, 151] width 35 height 35
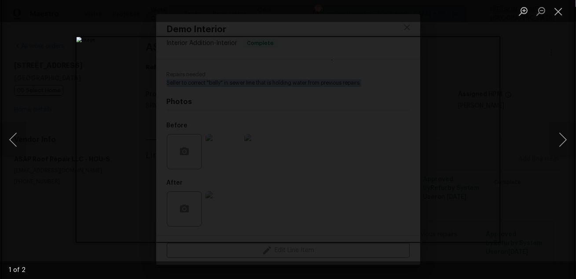
click at [464, 102] on div "Lightbox" at bounding box center [288, 139] width 576 height 279
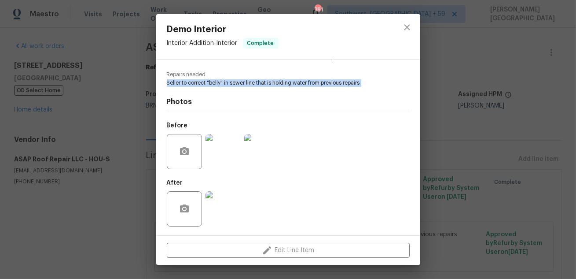
click at [221, 207] on img at bounding box center [223, 208] width 35 height 35
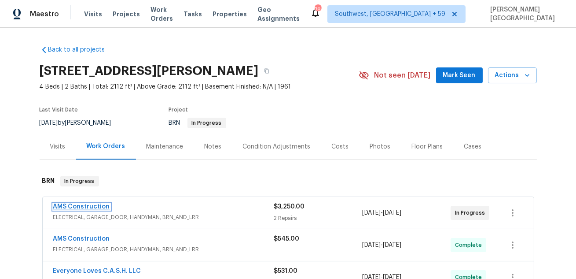
click at [98, 207] on link "AMS Construction" at bounding box center [81, 206] width 57 height 6
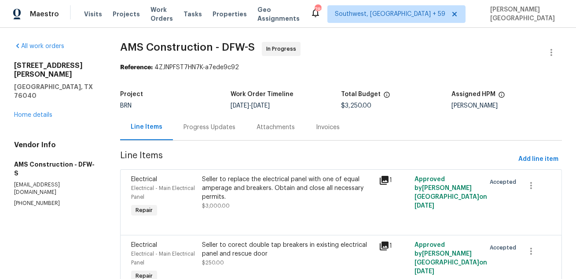
click at [218, 133] on div "Progress Updates" at bounding box center [209, 127] width 73 height 26
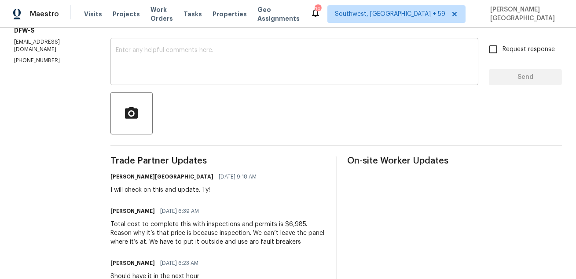
scroll to position [255, 0]
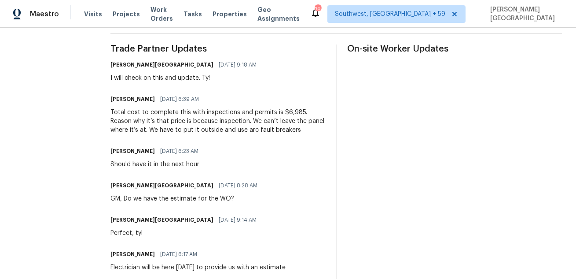
click at [255, 135] on div "Trade Partner Updates [PERSON_NAME] [GEOGRAPHIC_DATA] [DATE] 9:18 AM I will che…" at bounding box center [218, 245] width 215 height 402
drag, startPoint x: 284, startPoint y: 112, endPoint x: 302, endPoint y: 111, distance: 18.1
click at [302, 111] on div "Total cost to complete this with inspections and permits is $6,985. Reason why …" at bounding box center [218, 121] width 215 height 26
copy div "$6,985"
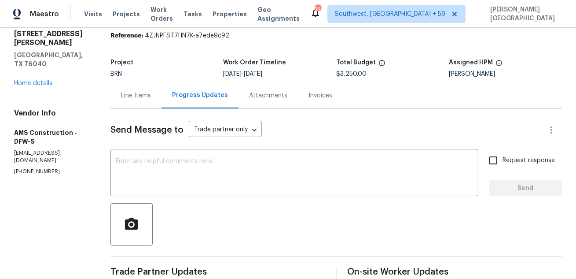
scroll to position [0, 0]
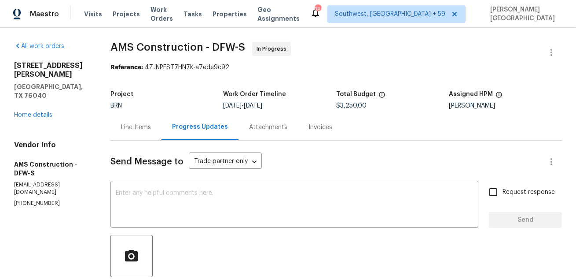
click at [136, 130] on div "Line Items" at bounding box center [136, 127] width 30 height 9
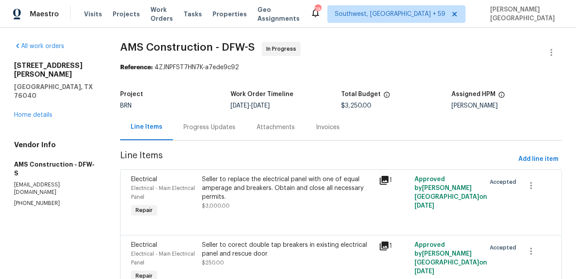
scroll to position [47, 0]
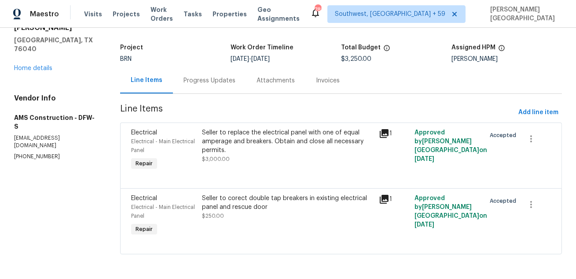
click at [269, 151] on div "Seller to replace the electrical panel with one of equal amperage and breakers.…" at bounding box center [288, 141] width 172 height 26
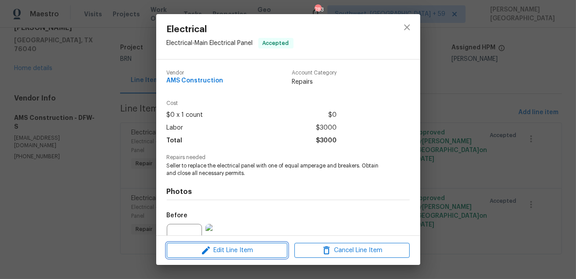
click at [214, 248] on span "Edit Line Item" at bounding box center [227, 250] width 115 height 11
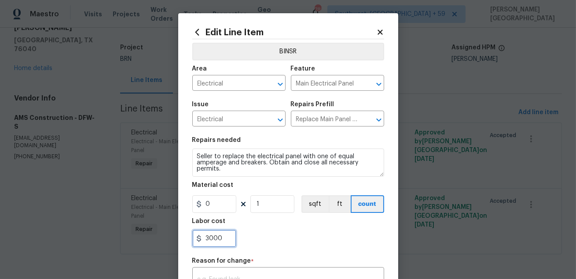
click at [217, 230] on input "3000" at bounding box center [214, 238] width 44 height 18
paste input "6735."
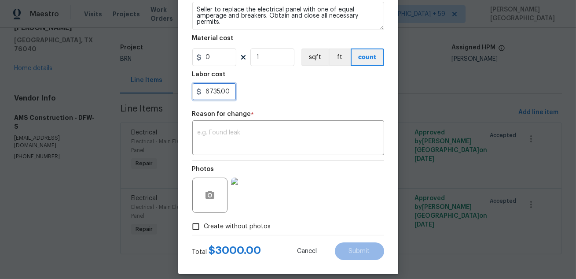
scroll to position [155, 0]
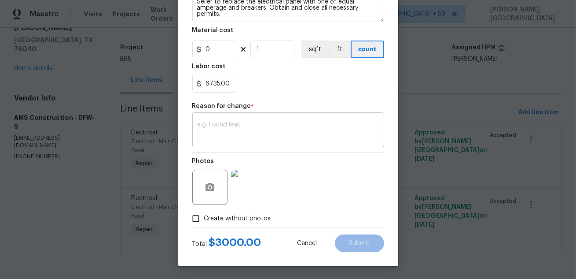
type input "6735"
click at [236, 128] on textarea at bounding box center [288, 131] width 181 height 18
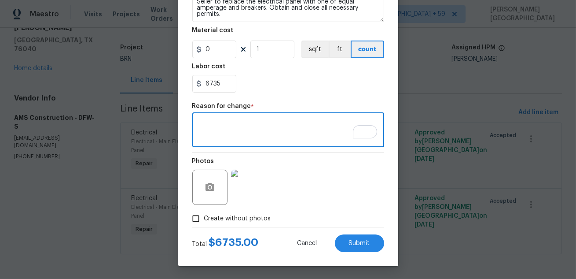
click at [222, 138] on textarea "To enrich screen reader interactions, please activate Accessibility in Grammarl…" at bounding box center [288, 131] width 181 height 18
paste textarea "II Updated cost per BR team’s approval."
type textarea "II Updated cost per BR team’s approval."
click at [354, 248] on button "Submit" at bounding box center [359, 243] width 49 height 18
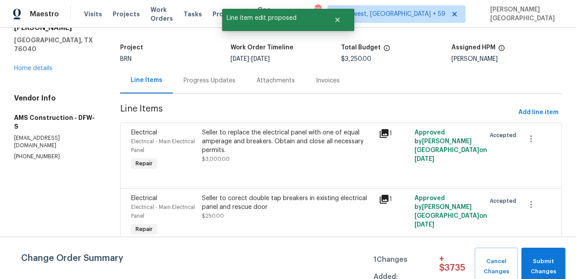
scroll to position [0, 0]
click at [546, 263] on span "Submit Changes" at bounding box center [543, 266] width 35 height 20
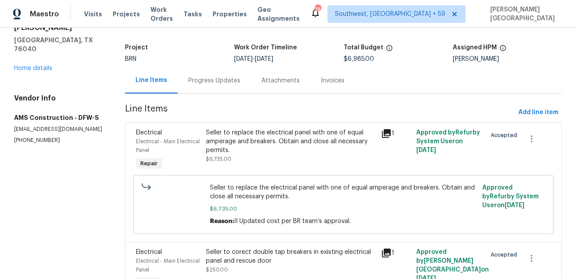
click at [197, 80] on div "Progress Updates" at bounding box center [214, 80] width 52 height 9
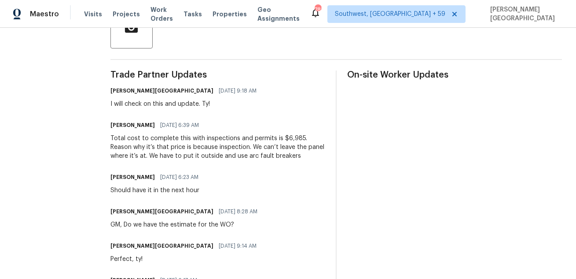
scroll to position [66, 0]
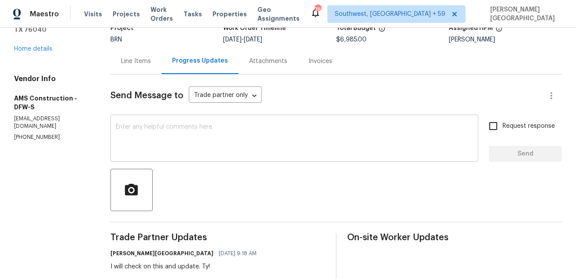
click at [153, 144] on textarea at bounding box center [295, 139] width 358 height 31
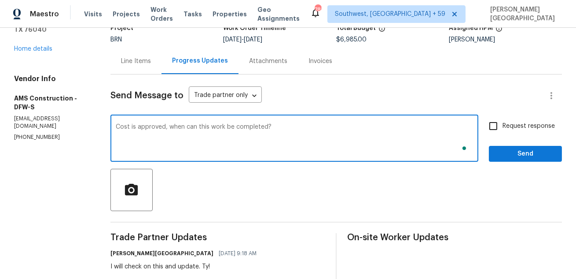
type textarea "Cost is approved, when can this work be completed?"
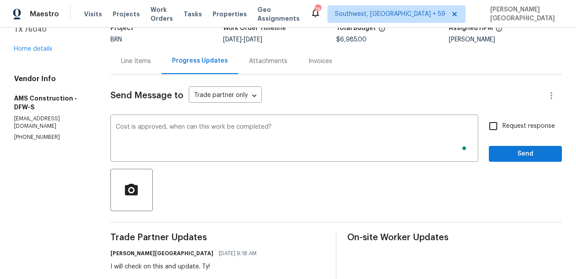
click at [517, 123] on span "Request response" at bounding box center [529, 126] width 52 height 9
click at [503, 123] on input "Request response" at bounding box center [493, 126] width 18 height 18
checkbox input "true"
click at [519, 158] on span "Send" at bounding box center [525, 153] width 59 height 11
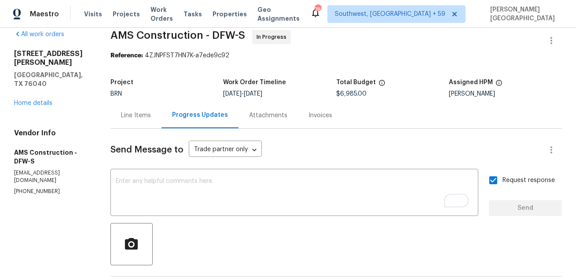
scroll to position [12, 0]
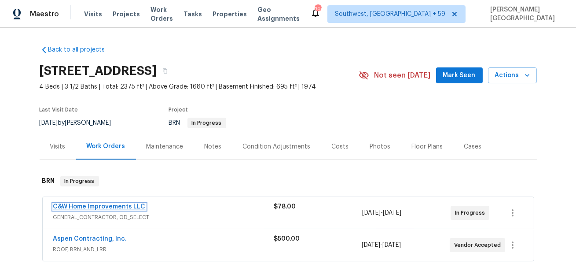
click at [133, 204] on link "C&W Home Improvements LLC" at bounding box center [99, 206] width 92 height 6
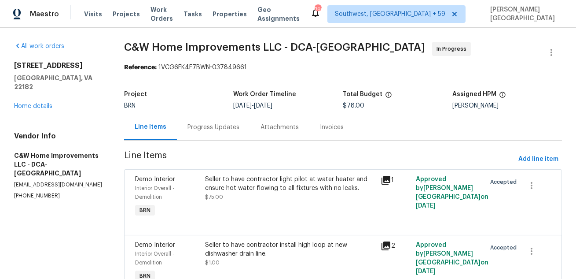
scroll to position [100, 0]
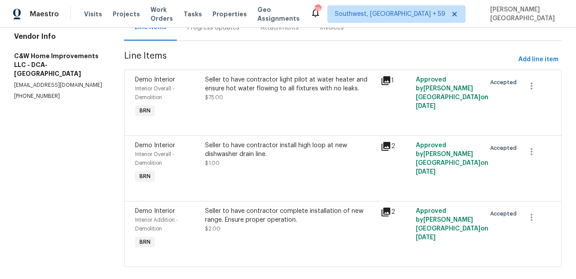
click at [215, 33] on div "Progress Updates" at bounding box center [213, 28] width 73 height 26
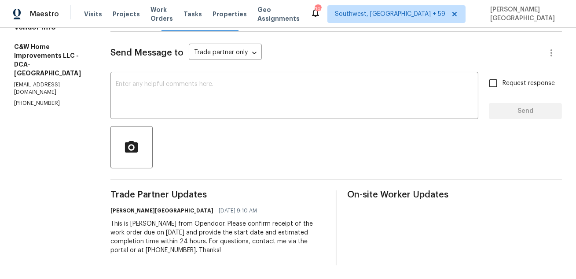
scroll to position [70, 0]
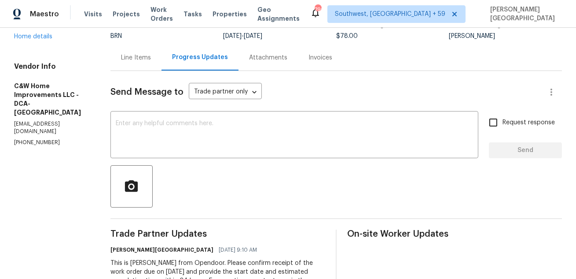
click at [166, 160] on div "Send Message to Trade partner only Trade partner only ​ x ​ Request response Se…" at bounding box center [337, 187] width 452 height 233
click at [142, 131] on textarea at bounding box center [295, 135] width 358 height 31
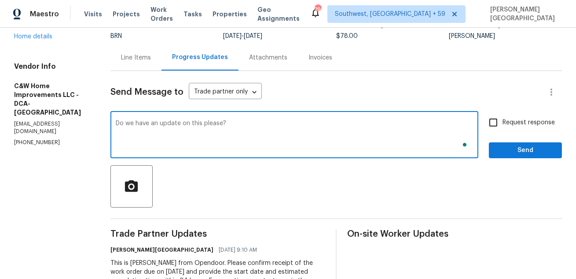
type textarea "Do we have an update on this please?"
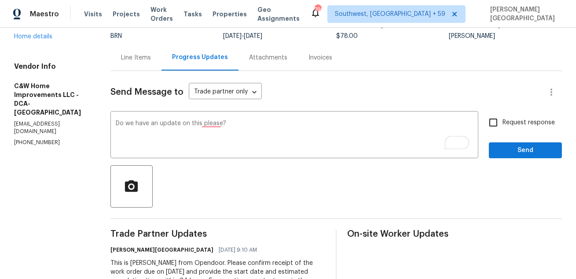
click at [520, 120] on span "Request response" at bounding box center [529, 122] width 52 height 9
click at [503, 120] on input "Request response" at bounding box center [493, 122] width 18 height 18
checkbox input "true"
click at [522, 152] on span "Send" at bounding box center [525, 150] width 59 height 11
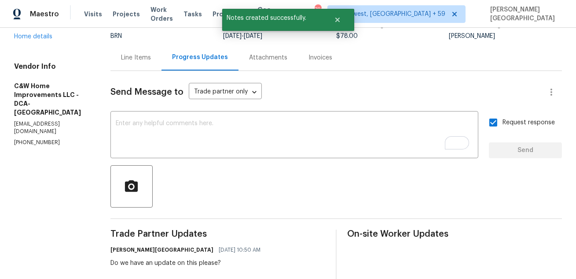
scroll to position [22, 0]
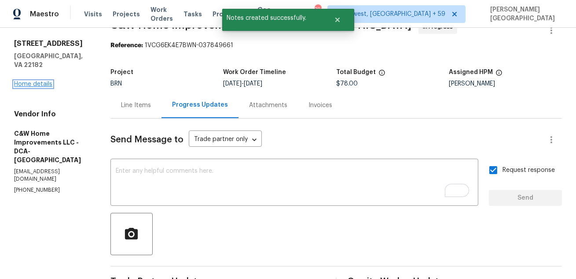
click at [39, 81] on link "Home details" at bounding box center [33, 84] width 38 height 6
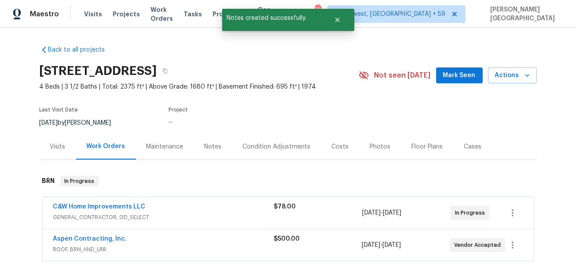
scroll to position [94, 0]
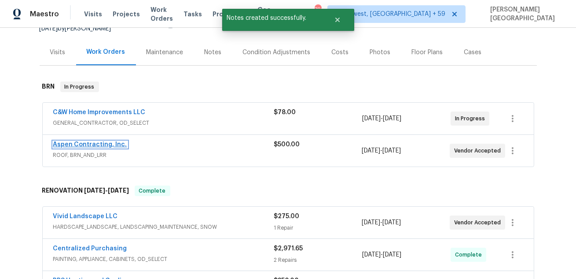
click at [104, 144] on link "Aspen Contracting, Inc." at bounding box center [90, 144] width 74 height 6
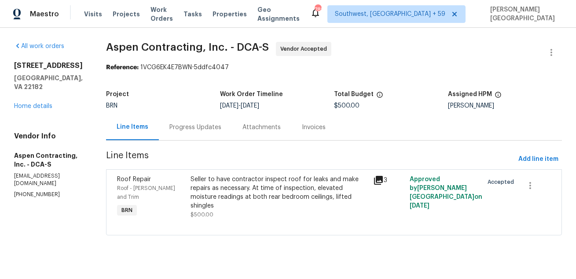
click at [170, 128] on div "Progress Updates" at bounding box center [195, 127] width 73 height 26
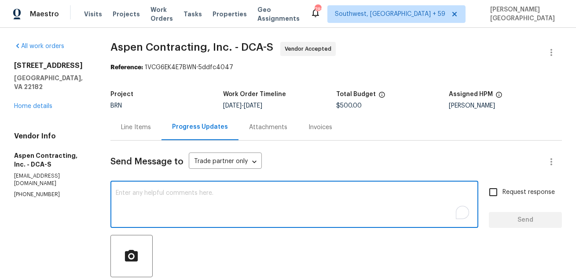
click at [146, 192] on textarea "To enrich screen reader interactions, please activate Accessibility in Grammarl…" at bounding box center [295, 205] width 358 height 31
type textarea "Are we on site today?"
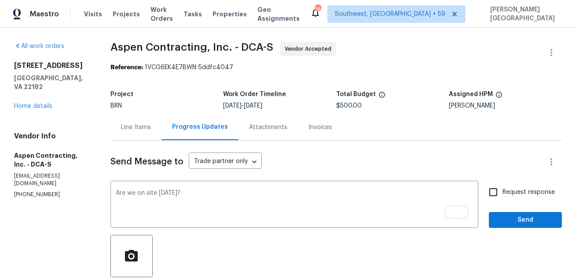
click at [525, 192] on span "Request response" at bounding box center [529, 192] width 52 height 9
click at [503, 192] on input "Request response" at bounding box center [493, 192] width 18 height 18
checkbox input "true"
click at [527, 217] on span "Send" at bounding box center [525, 219] width 59 height 11
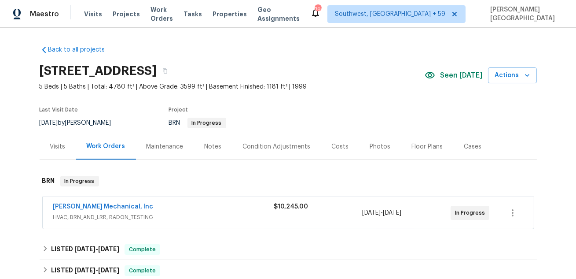
click at [96, 199] on div "[PERSON_NAME] Mechanical, Inc HVAC, BRN_AND_LRR, RADON_TESTING $10,245.00 [DATE…" at bounding box center [288, 213] width 491 height 32
click at [97, 205] on link "[PERSON_NAME] Mechanical, Inc" at bounding box center [103, 206] width 100 height 6
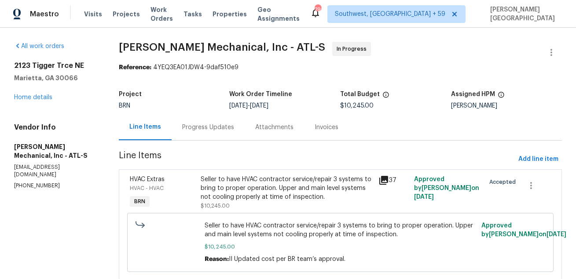
click at [206, 131] on div "Progress Updates" at bounding box center [208, 127] width 52 height 9
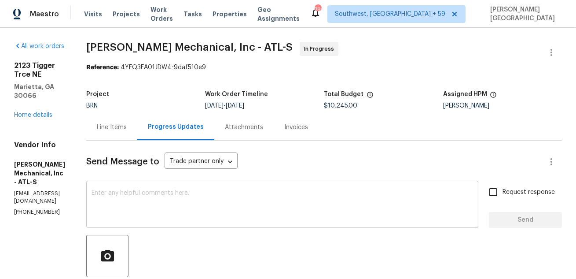
click at [173, 199] on textarea at bounding box center [283, 205] width 382 height 31
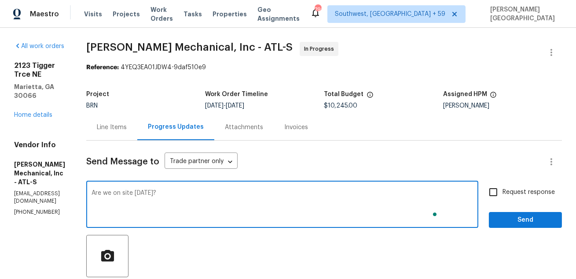
type textarea "Are we on site [DATE]?"
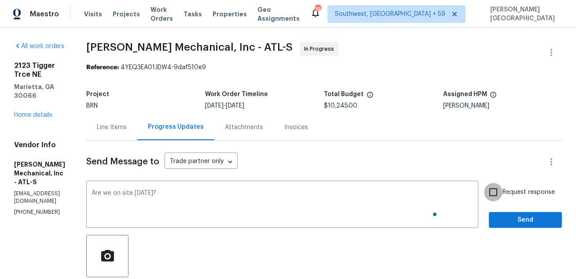
click at [488, 196] on input "Request response" at bounding box center [493, 192] width 18 height 18
checkbox input "true"
click at [508, 216] on span "Send" at bounding box center [525, 219] width 59 height 11
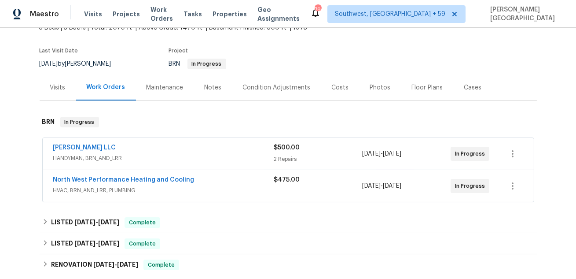
scroll to position [79, 0]
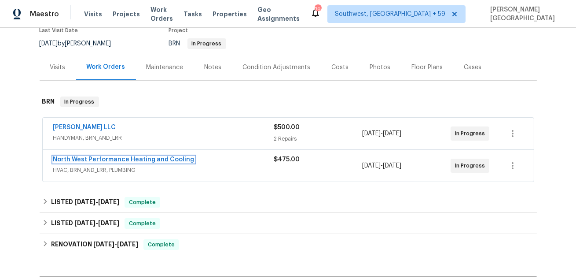
click at [102, 158] on link "North West Performance Heating and Cooling" at bounding box center [123, 159] width 141 height 6
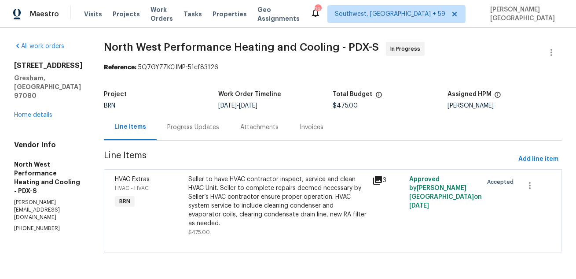
click at [211, 130] on div "Progress Updates" at bounding box center [193, 127] width 52 height 9
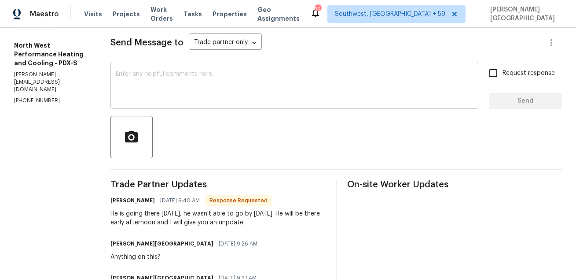
scroll to position [207, 0]
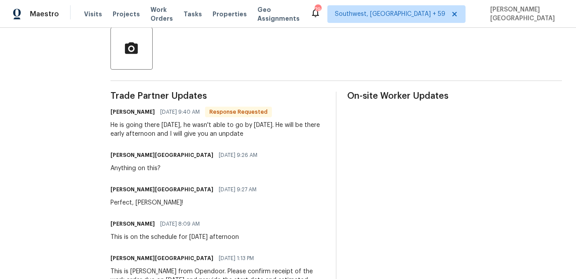
click at [185, 130] on div "He is going there today, he wasn't able to go by yesterday. He will be there ea…" at bounding box center [218, 130] width 215 height 18
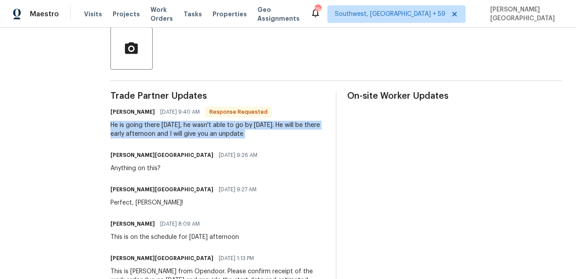
click at [185, 130] on div "He is going there today, he wasn't able to go by yesterday. He will be there ea…" at bounding box center [218, 130] width 215 height 18
copy div "He is going there today, he wasn't able to go by yesterday. He will be there ea…"
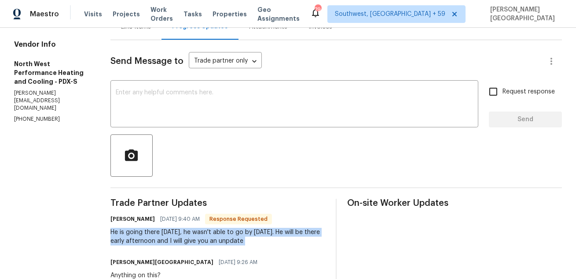
scroll to position [93, 0]
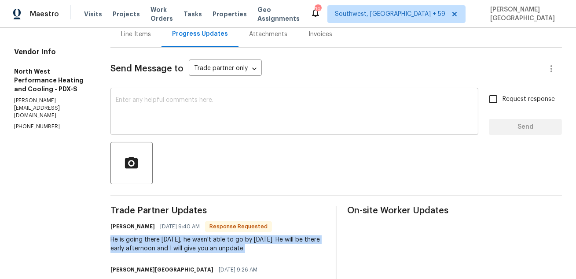
click at [156, 113] on textarea at bounding box center [295, 112] width 358 height 31
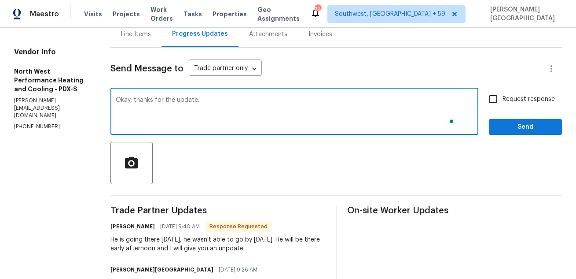
type textarea "Okay, thanks for the update."
click at [516, 99] on span "Request response" at bounding box center [529, 99] width 52 height 9
click at [503, 99] on input "Request response" at bounding box center [493, 99] width 18 height 18
checkbox input "true"
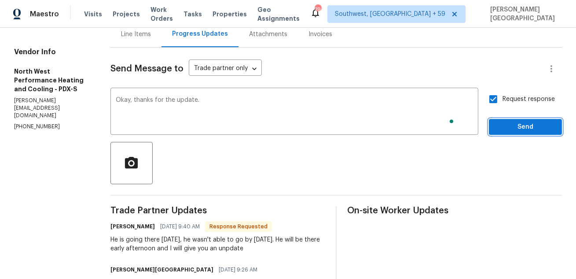
click at [523, 127] on span "Send" at bounding box center [525, 127] width 59 height 11
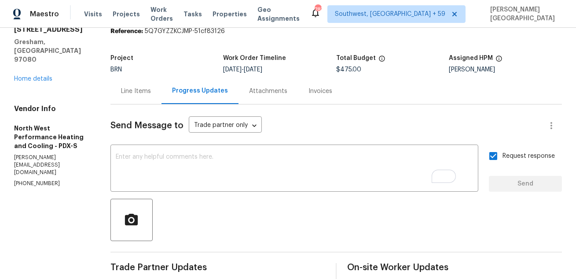
scroll to position [0, 0]
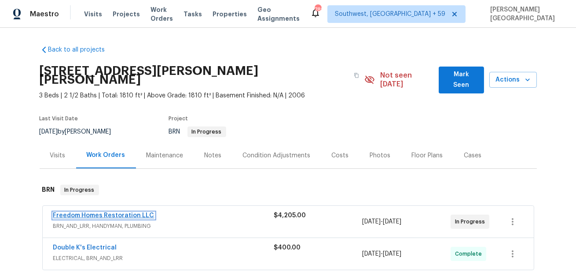
click at [125, 212] on link "Freedom Homes Restoration LLC" at bounding box center [103, 215] width 101 height 6
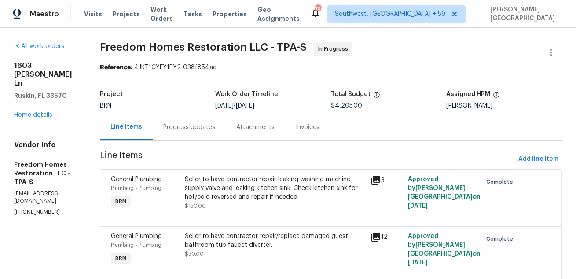
click at [204, 125] on div "Progress Updates" at bounding box center [189, 127] width 52 height 9
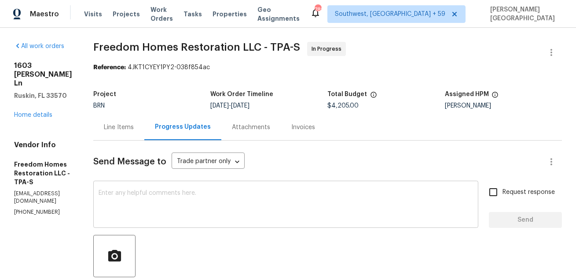
click at [183, 201] on textarea at bounding box center [286, 205] width 375 height 31
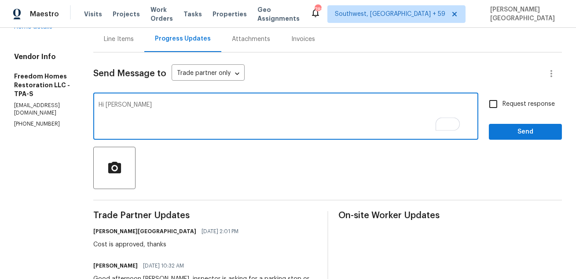
scroll to position [84, 0]
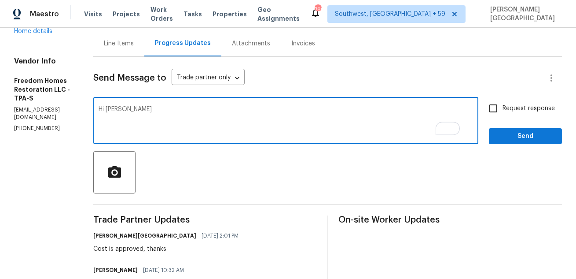
click at [134, 109] on textarea "Hi Ne" at bounding box center [286, 121] width 375 height 31
type textarea "Hi Nelson, did we get anything from this?"
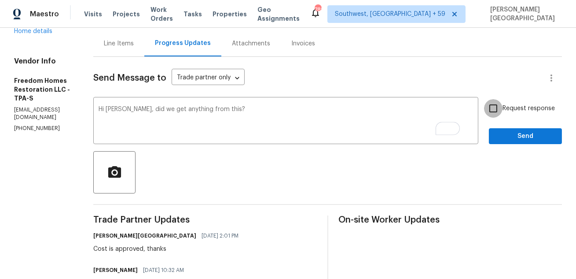
click at [493, 108] on input "Request response" at bounding box center [493, 108] width 18 height 18
checkbox input "true"
click at [503, 137] on span "Send" at bounding box center [525, 136] width 59 height 11
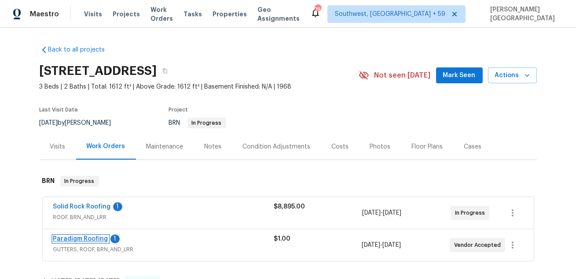
click at [100, 236] on link "Paradigm Roofing" at bounding box center [80, 239] width 55 height 6
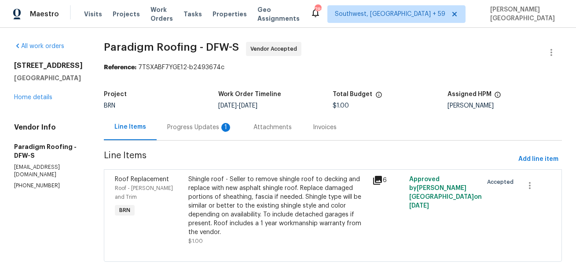
click at [225, 128] on div "1" at bounding box center [225, 127] width 9 height 9
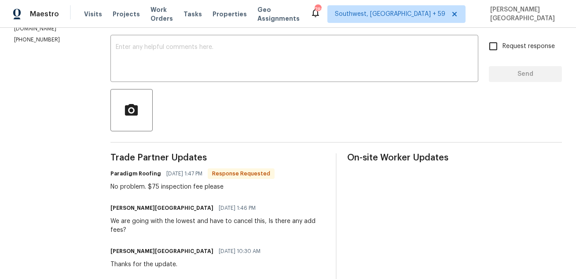
scroll to position [145, 0]
drag, startPoint x: 162, startPoint y: 187, endPoint x: 155, endPoint y: 187, distance: 7.0
click at [155, 187] on div "No problem. $75 inspection fee please" at bounding box center [193, 187] width 164 height 9
copy div "75"
click at [147, 66] on textarea at bounding box center [295, 60] width 358 height 31
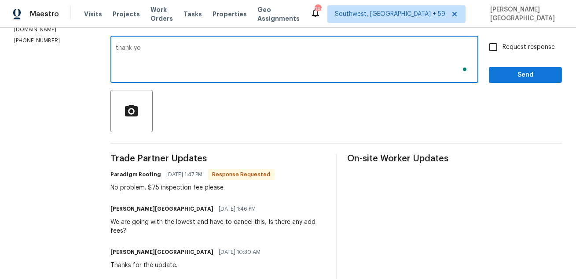
type textarea "thank you"
type textarea "Thank you!"
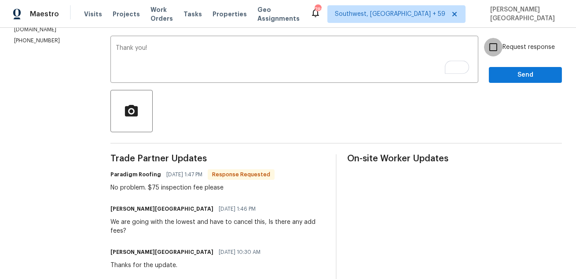
click at [493, 46] on input "Request response" at bounding box center [493, 47] width 18 height 18
checkbox input "true"
click at [508, 70] on span "Send" at bounding box center [525, 75] width 59 height 11
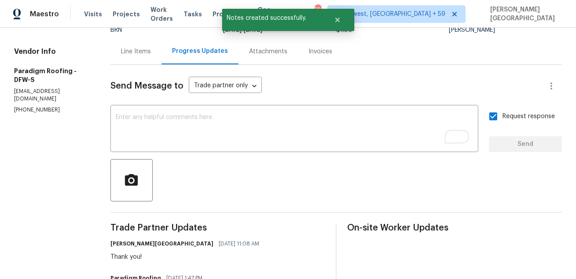
scroll to position [0, 0]
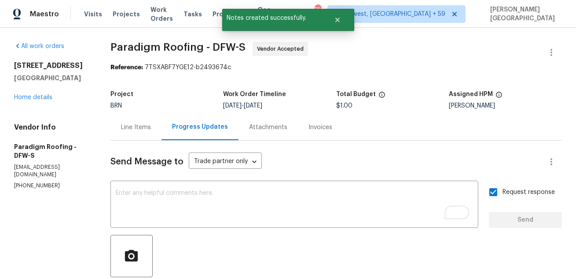
click at [132, 134] on div "Line Items" at bounding box center [136, 127] width 51 height 26
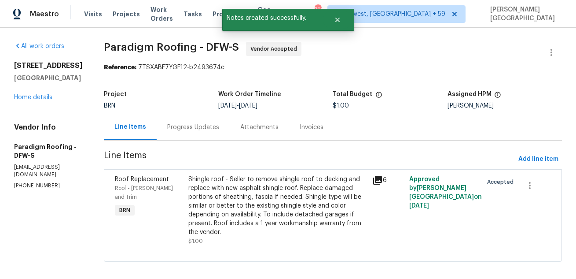
click at [217, 208] on div "Shingle roof - Seller to remove shingle roof to decking and replace with new as…" at bounding box center [277, 206] width 179 height 62
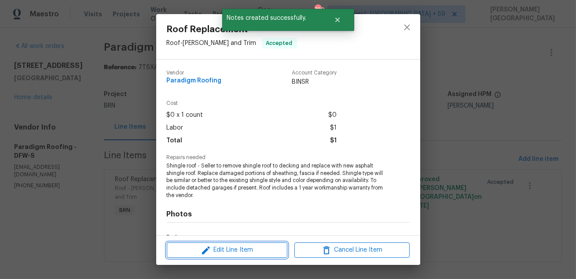
click at [213, 256] on button "Edit Line Item" at bounding box center [227, 249] width 121 height 15
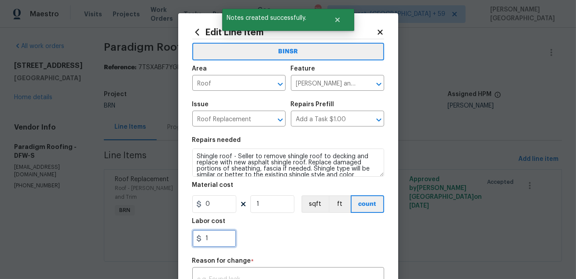
click at [215, 245] on input "1" at bounding box center [214, 238] width 44 height 18
paste input "75"
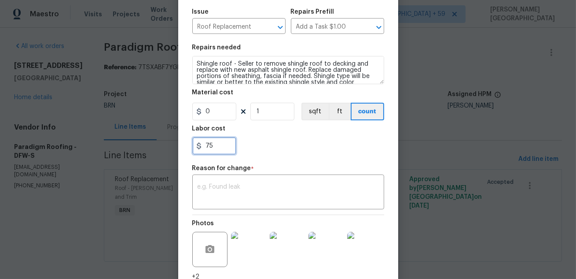
scroll to position [113, 0]
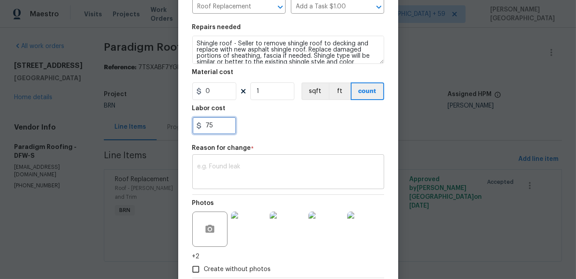
type input "75"
click at [221, 187] on figure "Reason for change * x ​" at bounding box center [288, 167] width 192 height 44
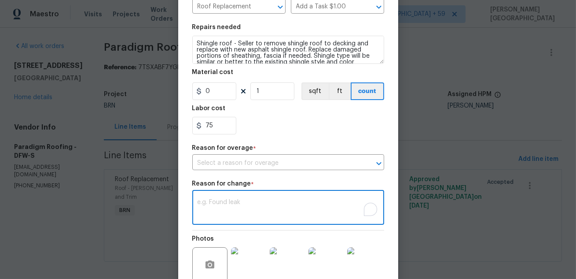
click at [213, 200] on textarea "To enrich screen reader interactions, please activate Accessibility in Grammarl…" at bounding box center [288, 208] width 181 height 18
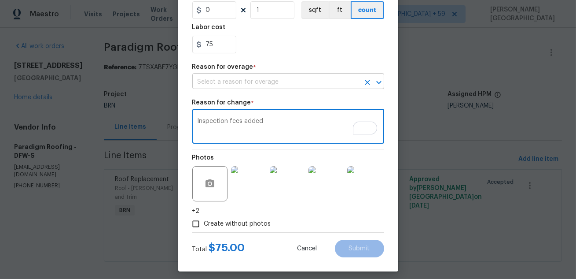
type textarea "Inspection fees added"
click at [232, 83] on input "text" at bounding box center [275, 82] width 167 height 14
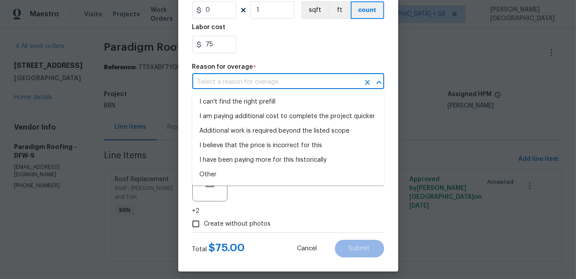
click at [232, 101] on li "I can't find the right prefill" at bounding box center [288, 102] width 192 height 15
type input "I can't find the right prefill"
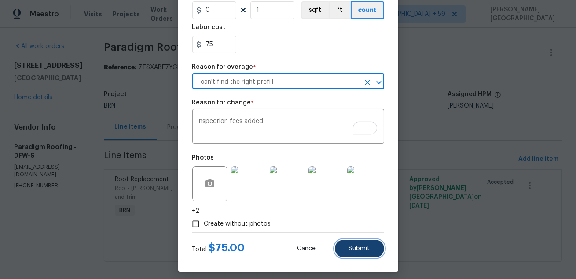
click at [352, 249] on span "Submit" at bounding box center [359, 248] width 21 height 7
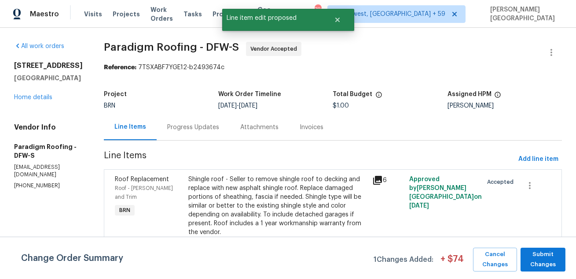
scroll to position [0, 0]
click at [552, 256] on span "Submit Changes" at bounding box center [543, 259] width 36 height 20
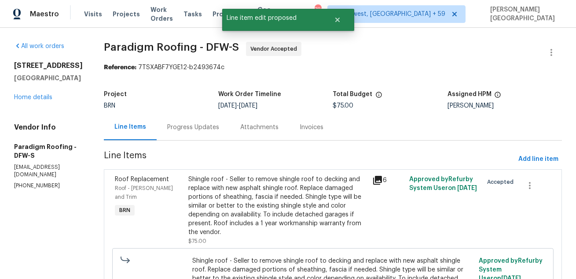
click at [195, 131] on div "Progress Updates" at bounding box center [193, 127] width 52 height 9
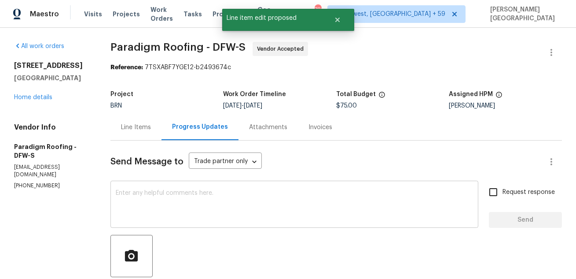
click at [215, 203] on textarea at bounding box center [295, 205] width 358 height 31
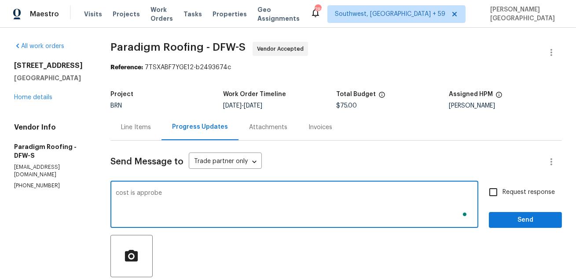
type textarea "cost is approb"
type textarea "Cost is approved, please move it to complete."
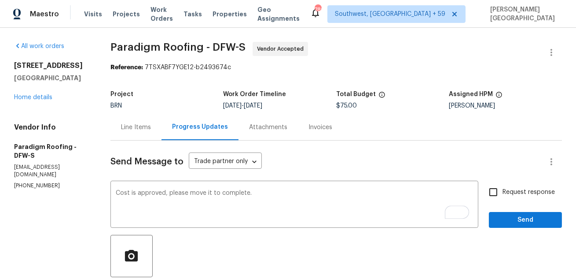
click at [512, 199] on label "Request response" at bounding box center [519, 192] width 71 height 18
click at [503, 199] on input "Request response" at bounding box center [493, 192] width 18 height 18
checkbox input "true"
click at [516, 220] on span "Send" at bounding box center [525, 219] width 59 height 11
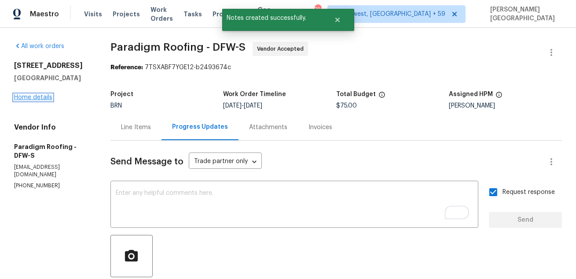
click at [41, 100] on link "Home details" at bounding box center [33, 97] width 38 height 6
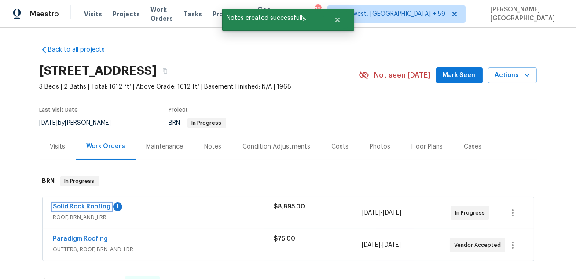
click at [100, 206] on link "Solid Rock Roofing" at bounding box center [82, 206] width 58 height 6
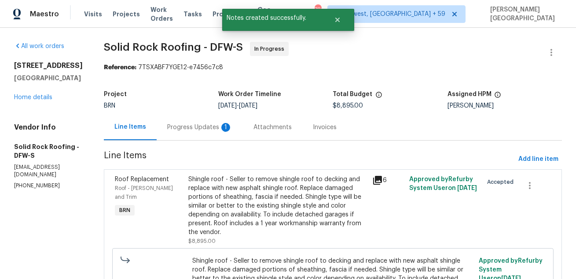
click at [207, 129] on div "Progress Updates 1" at bounding box center [199, 127] width 65 height 9
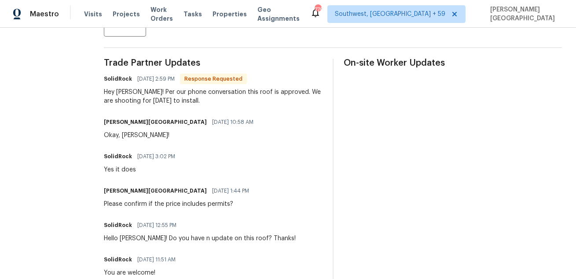
scroll to position [230, 0]
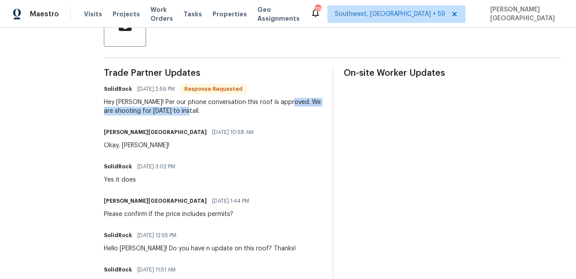
drag, startPoint x: 281, startPoint y: 100, endPoint x: 295, endPoint y: 120, distance: 23.7
copy div "We are shooting for tomorrow to install."
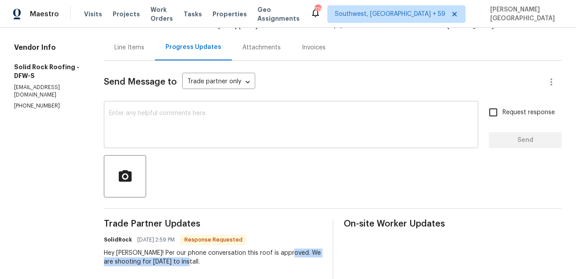
scroll to position [67, 0]
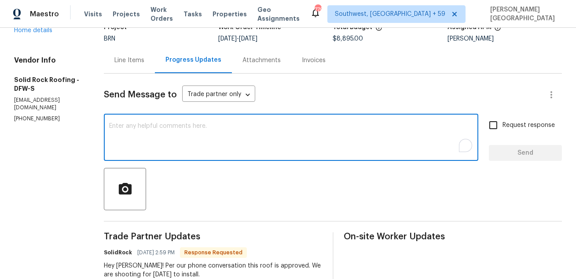
click at [136, 142] on textarea "To enrich screen reader interactions, please activate Accessibility in Grammarl…" at bounding box center [291, 138] width 364 height 31
type textarea "Perfect, Ty!"
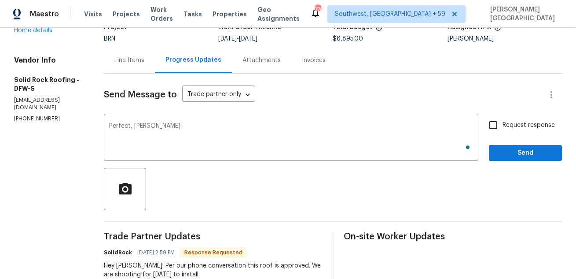
click at [510, 130] on label "Request response" at bounding box center [519, 125] width 71 height 18
click at [503, 130] on input "Request response" at bounding box center [493, 125] width 18 height 18
checkbox input "true"
click at [513, 148] on span "Send" at bounding box center [525, 153] width 59 height 11
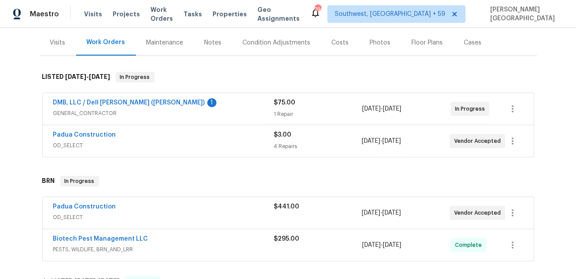
scroll to position [128, 0]
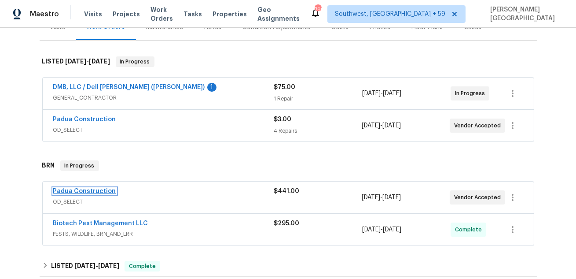
click at [93, 188] on link "Padua Construction" at bounding box center [84, 191] width 63 height 6
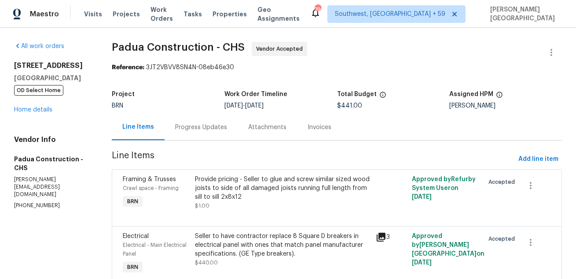
click at [218, 131] on div "Progress Updates" at bounding box center [201, 127] width 52 height 9
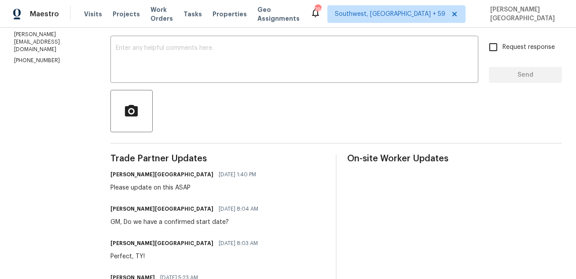
scroll to position [48, 0]
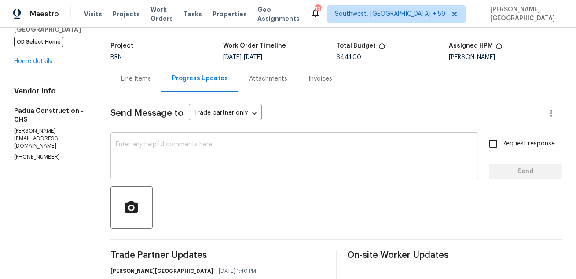
click at [147, 158] on textarea at bounding box center [295, 156] width 358 height 31
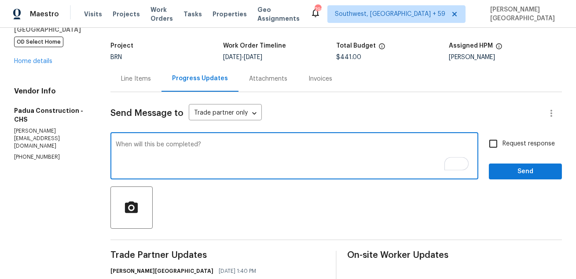
type textarea "When will this be completed?"
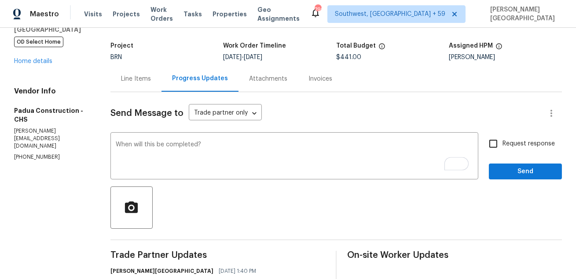
click at [509, 144] on span "Request response" at bounding box center [529, 143] width 52 height 9
click at [503, 144] on input "Request response" at bounding box center [493, 143] width 18 height 18
checkbox input "true"
click at [505, 156] on div "Request response Send" at bounding box center [525, 156] width 73 height 45
click at [509, 167] on span "Send" at bounding box center [525, 171] width 59 height 11
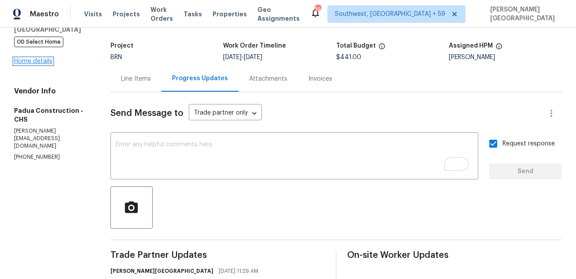
click at [31, 64] on link "Home details" at bounding box center [33, 61] width 38 height 6
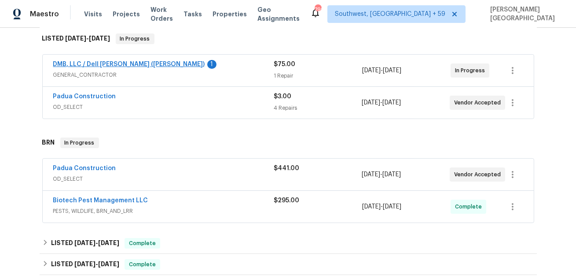
scroll to position [163, 0]
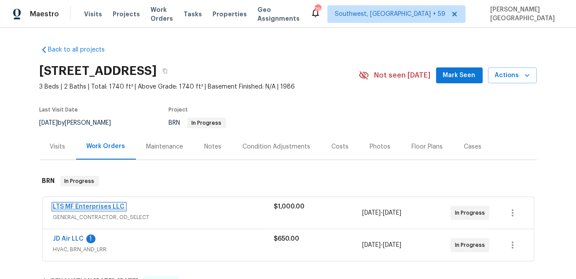
click at [109, 205] on link "LTS MF Enterprises LLC" at bounding box center [89, 206] width 72 height 6
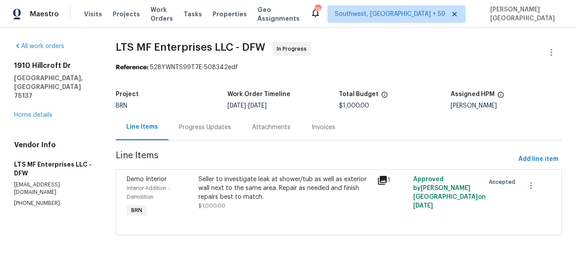
click at [222, 134] on div "Progress Updates" at bounding box center [205, 127] width 73 height 26
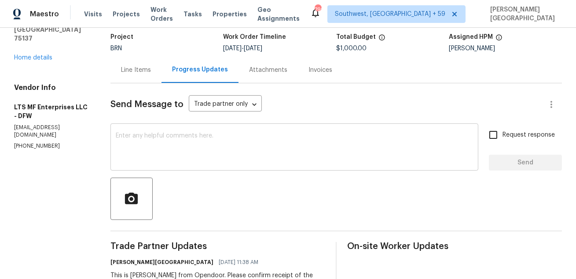
scroll to position [109, 0]
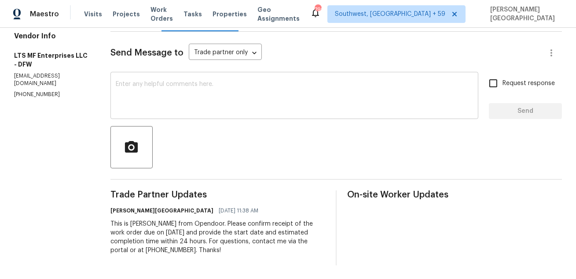
click at [141, 100] on textarea at bounding box center [295, 96] width 358 height 31
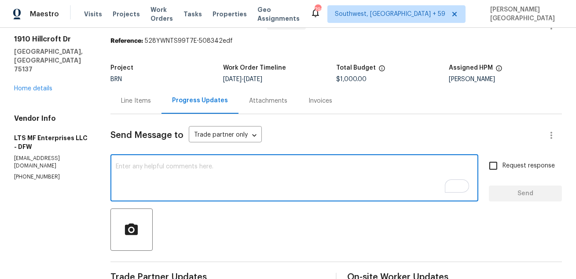
scroll to position [0, 0]
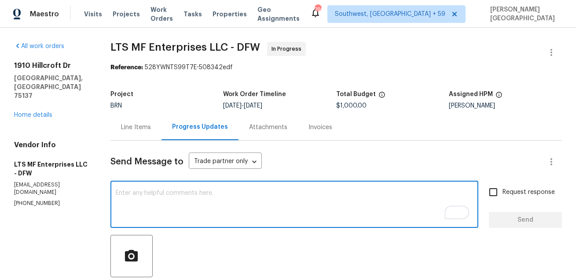
click at [216, 207] on textarea "To enrich screen reader interactions, please activate Accessibility in Grammarl…" at bounding box center [295, 205] width 358 height 31
paste textarea "Thanks for accepting the WO. Please provide the timeline soon?"
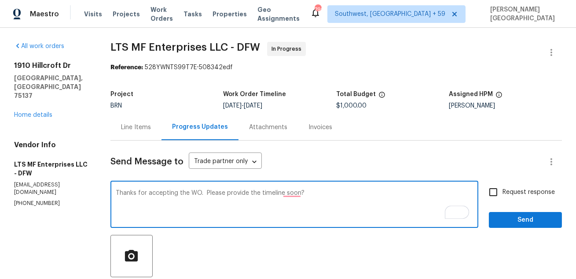
type textarea "Thanks for accepting the WO. Please provide the timeline soon?"
click at [494, 188] on input "Request response" at bounding box center [493, 192] width 18 height 18
checkbox input "true"
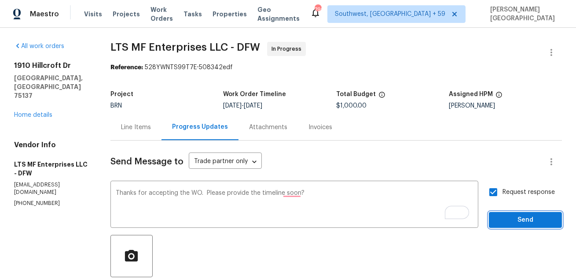
click at [505, 222] on span "Send" at bounding box center [525, 219] width 59 height 11
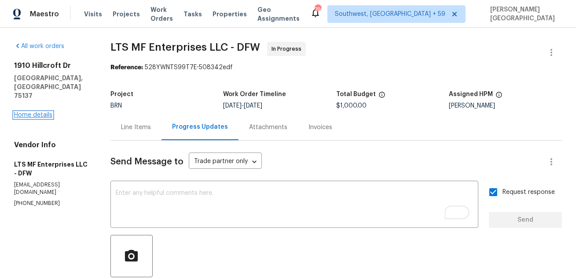
click at [43, 112] on link "Home details" at bounding box center [33, 115] width 38 height 6
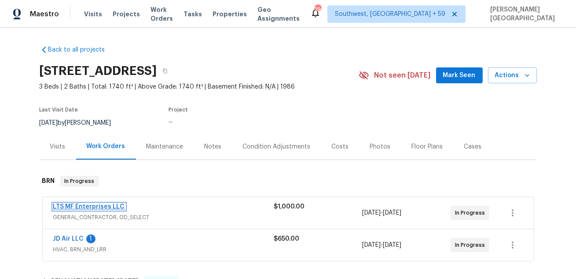
click at [100, 207] on link "LTS MF Enterprises LLC" at bounding box center [89, 206] width 72 height 6
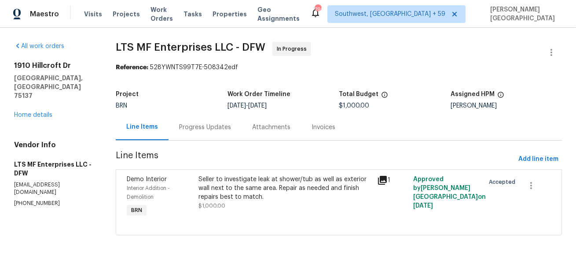
click at [207, 128] on div "Progress Updates" at bounding box center [205, 127] width 52 height 9
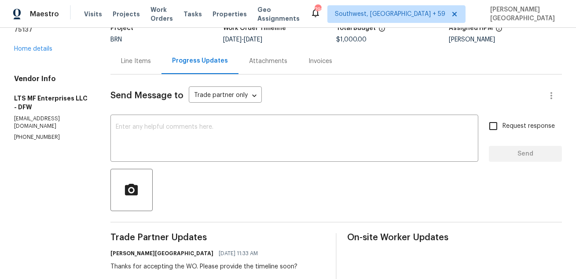
scroll to position [143, 0]
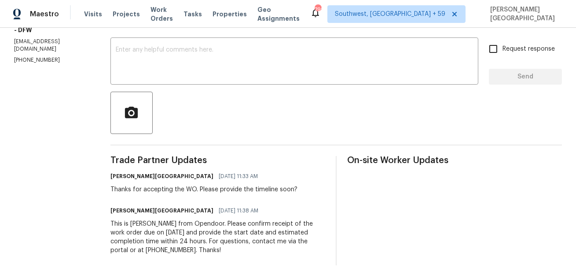
click at [187, 188] on div "Thanks for accepting the WO. Please provide the timeline soon?" at bounding box center [204, 189] width 187 height 9
copy div "Thanks for accepting the WO. Please provide the timeline soon?"
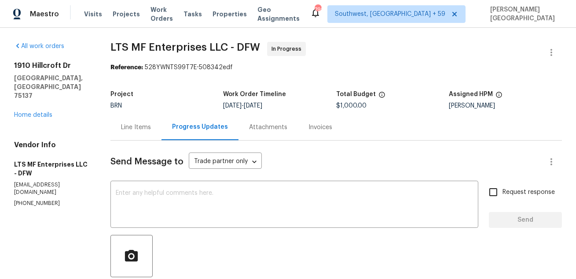
click at [43, 103] on div "All work orders 1910 Hillcroft Dr Duncanville, TX 75137 Home details Vendor Inf…" at bounding box center [51, 124] width 75 height 165
click at [44, 112] on link "Home details" at bounding box center [33, 115] width 38 height 6
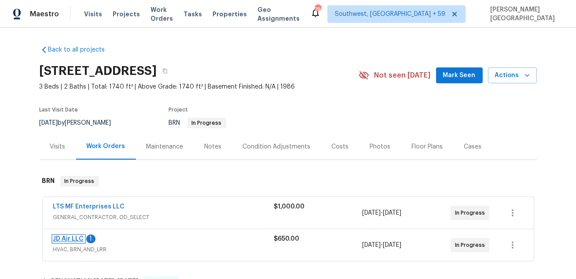
click at [74, 237] on link "JD Air LLC" at bounding box center [68, 239] width 31 height 6
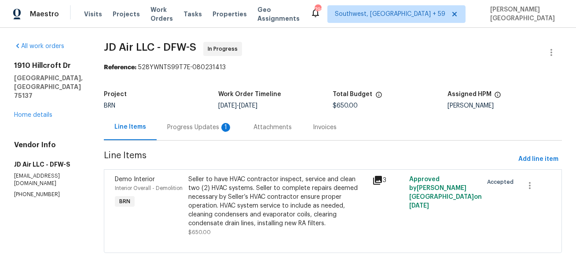
click at [221, 130] on div "1" at bounding box center [225, 127] width 9 height 9
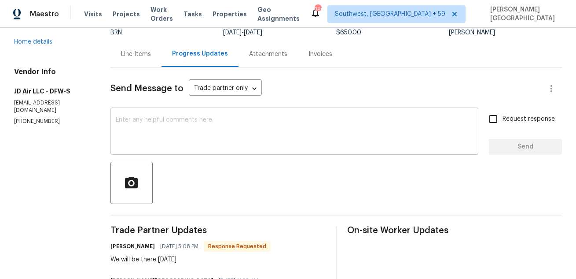
scroll to position [54, 0]
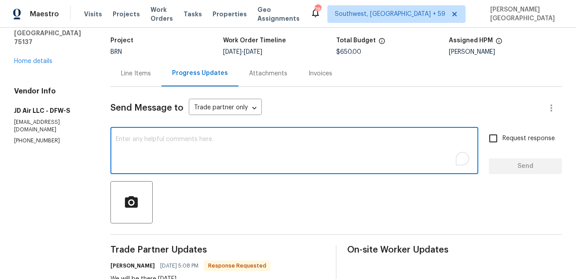
click at [151, 148] on textarea "To enrich screen reader interactions, please activate Accessibility in Grammarl…" at bounding box center [295, 151] width 358 height 31
type textarea "thank you!"
click at [516, 140] on span "Request response" at bounding box center [529, 138] width 52 height 9
click at [503, 140] on input "Request response" at bounding box center [493, 138] width 18 height 18
checkbox input "true"
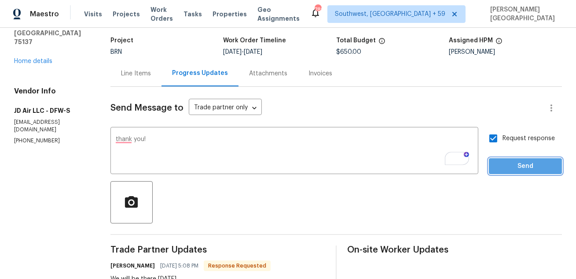
click at [523, 164] on span "Send" at bounding box center [525, 166] width 59 height 11
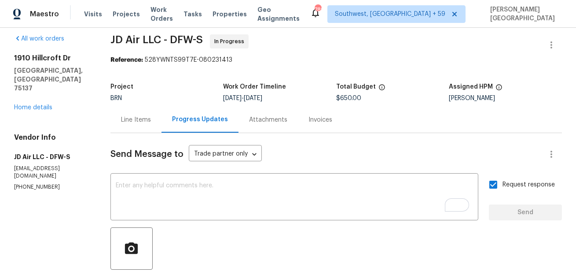
scroll to position [0, 0]
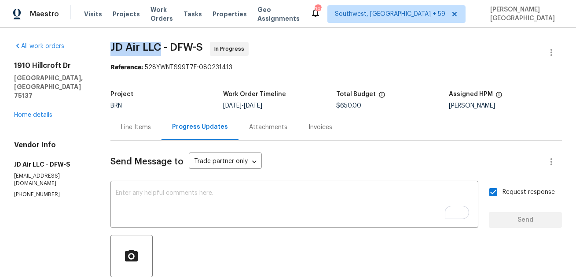
drag, startPoint x: 111, startPoint y: 43, endPoint x: 162, endPoint y: 46, distance: 51.2
click at [162, 46] on div "All work orders 1910 Hillcroft Dr Duncanville, TX 75137 Home details Vendor Inf…" at bounding box center [288, 242] width 576 height 429
copy span "JD Air LLC"
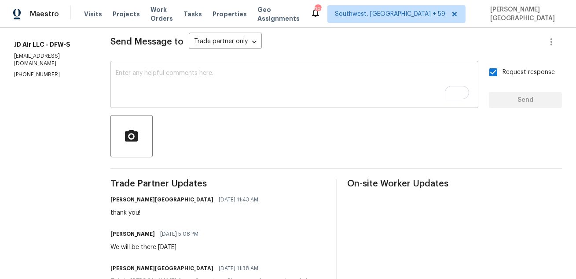
scroll to position [159, 0]
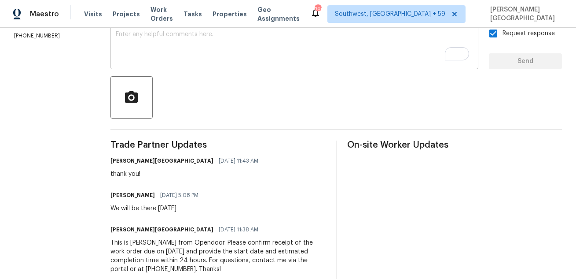
click at [265, 196] on div "Gerardo Gonzalez 08/13/2025 5:08 PM We will be there tomorrow" at bounding box center [218, 201] width 215 height 24
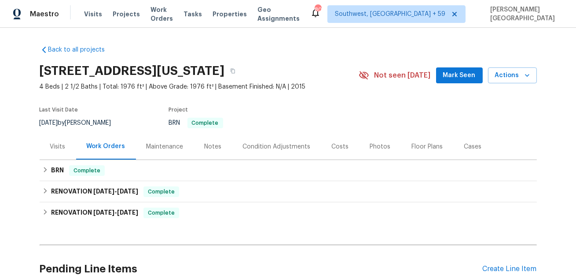
scroll to position [78, 0]
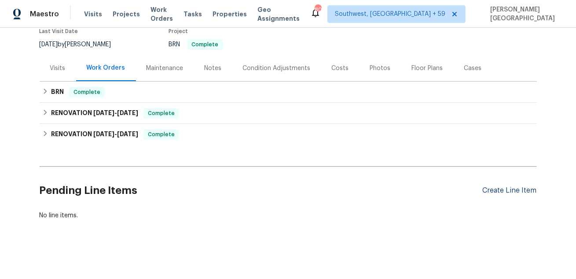
click at [526, 192] on div "Create Line Item" at bounding box center [510, 190] width 54 height 8
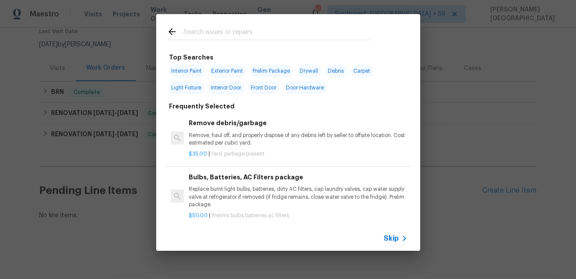
click at [400, 234] on icon at bounding box center [404, 238] width 11 height 11
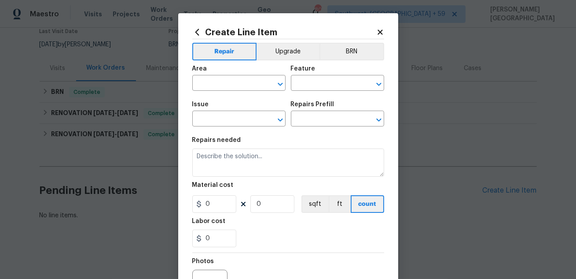
click at [342, 63] on div "Area ​ Feature ​" at bounding box center [288, 78] width 192 height 36
click at [346, 55] on button "BRN" at bounding box center [352, 52] width 65 height 18
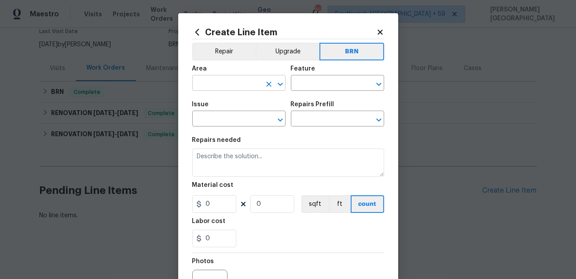
click at [231, 83] on input "text" at bounding box center [226, 84] width 69 height 14
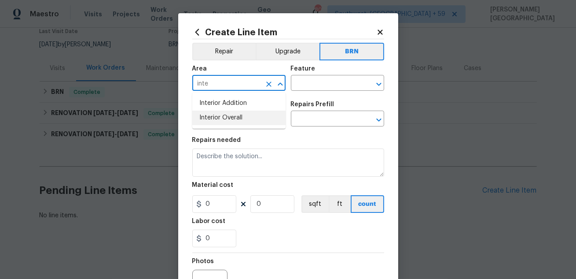
click at [240, 120] on li "Interior Overall" at bounding box center [238, 118] width 93 height 15
type input "Interior Overall"
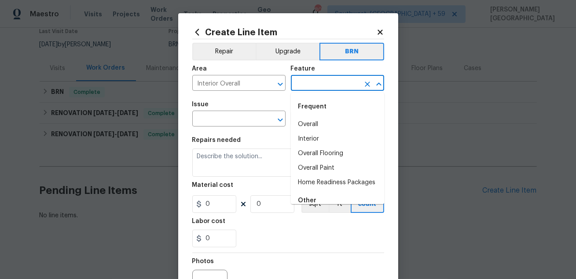
click at [310, 84] on input "text" at bounding box center [325, 84] width 69 height 14
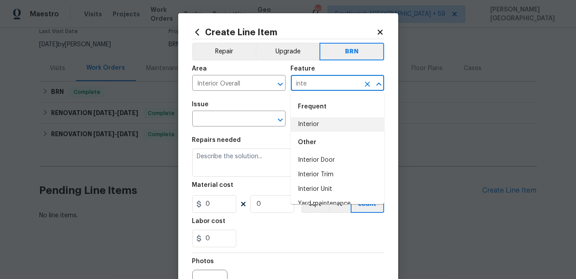
click at [300, 121] on li "Interior" at bounding box center [337, 124] width 93 height 15
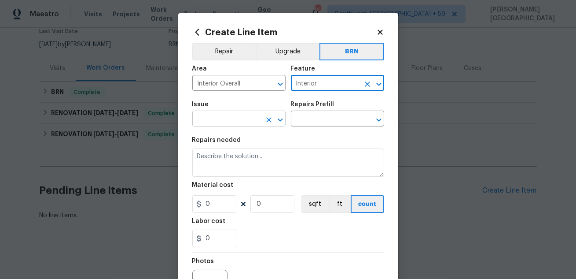
type input "Interior"
click at [206, 117] on input "text" at bounding box center [226, 120] width 69 height 14
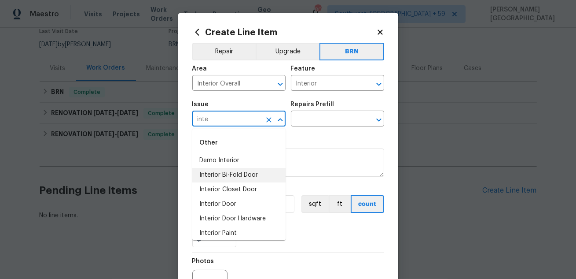
click at [219, 163] on li "Demo Interior" at bounding box center [238, 160] width 93 height 15
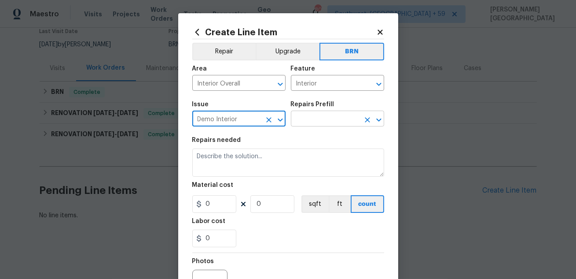
type input "Demo Interior"
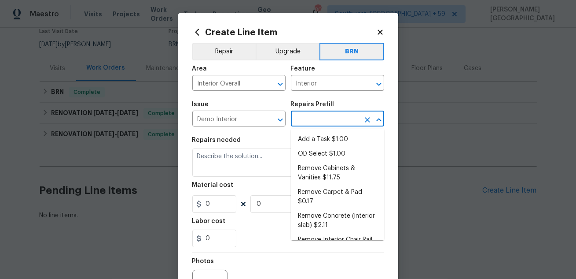
click at [299, 122] on input "text" at bounding box center [325, 120] width 69 height 14
click at [314, 149] on li "OD Select $1.00" at bounding box center [337, 154] width 93 height 15
type input "Demolition"
type input "OD Select $1.00"
type textarea "Refer to the agreed upon scope document for further details."
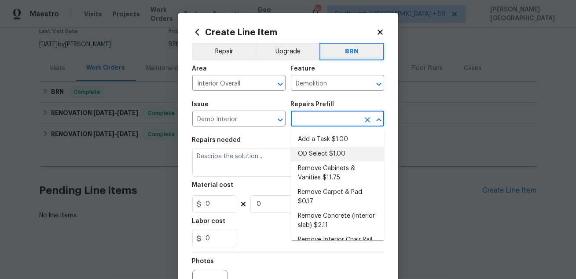
type input "1"
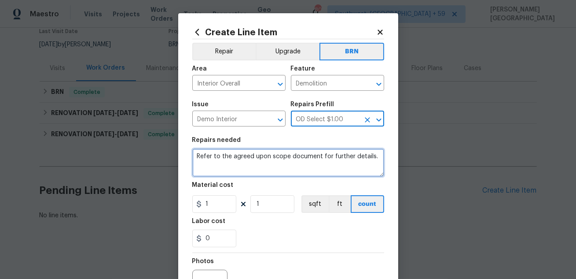
click at [269, 157] on textarea "Refer to the agreed upon scope document for further details." at bounding box center [288, 162] width 192 height 28
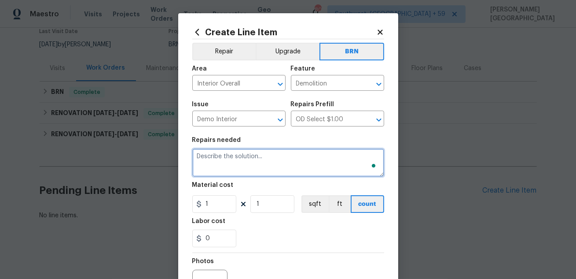
paste textarea "1400"
type textarea "1400"
type textarea "Supplmentary WO"
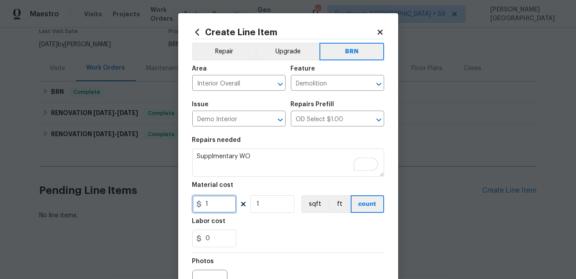
click at [218, 205] on input "1" at bounding box center [214, 204] width 44 height 18
type input "0"
click at [216, 236] on input "0" at bounding box center [214, 238] width 44 height 18
paste input "1400"
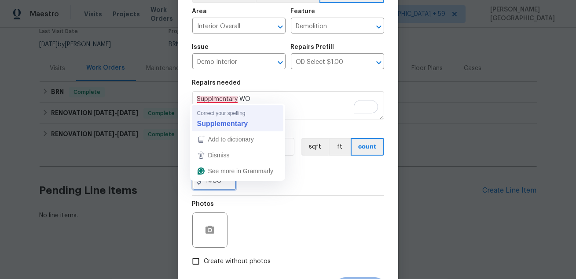
type input "1400"
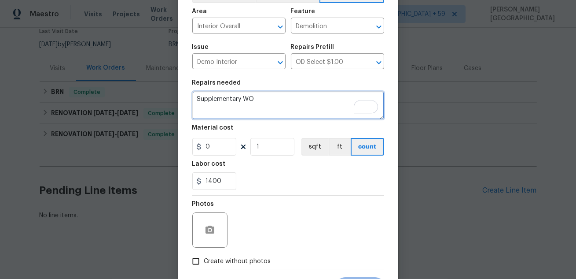
type textarea "Supplementary WO"
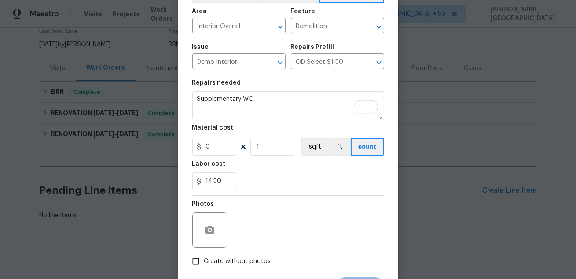
click at [204, 256] on input "Create without photos" at bounding box center [196, 261] width 17 height 17
checkbox input "true"
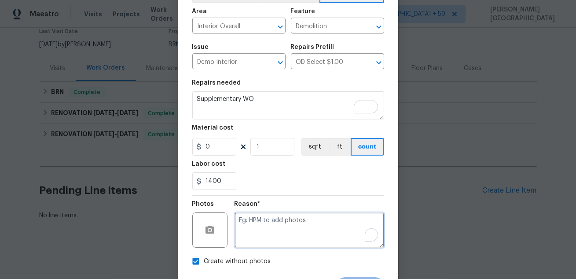
click at [268, 239] on textarea "To enrich screen reader interactions, please activate Accessibility in Grammarl…" at bounding box center [310, 229] width 150 height 35
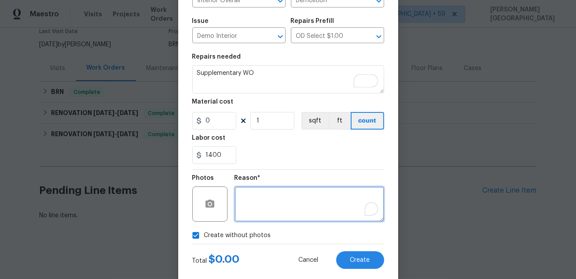
scroll to position [100, 0]
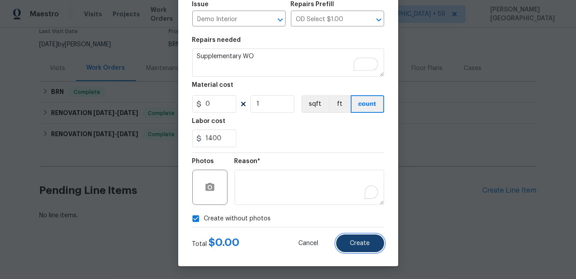
click at [359, 242] on span "Create" at bounding box center [360, 243] width 20 height 7
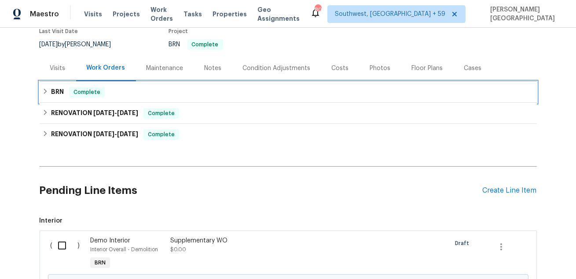
click at [52, 98] on div "BRN Complete" at bounding box center [289, 91] width 498 height 21
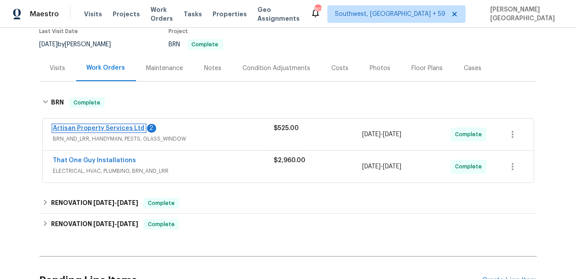
click at [122, 127] on link "Artisan Property Services Ltd" at bounding box center [99, 128] width 92 height 6
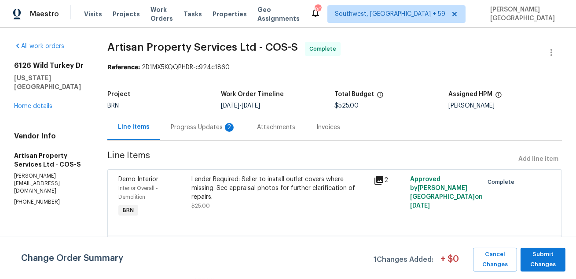
click at [214, 126] on div "Progress Updates 2" at bounding box center [203, 127] width 65 height 9
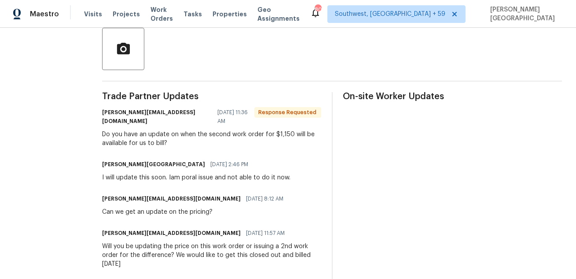
scroll to position [210, 0]
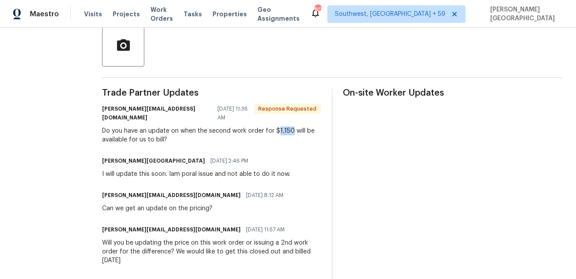
drag, startPoint x: 267, startPoint y: 122, endPoint x: 279, endPoint y: 121, distance: 12.4
click at [280, 126] on div "Do you have an update on when the second work order for $1,150 will be availabl…" at bounding box center [211, 135] width 219 height 18
copy div "1,150"
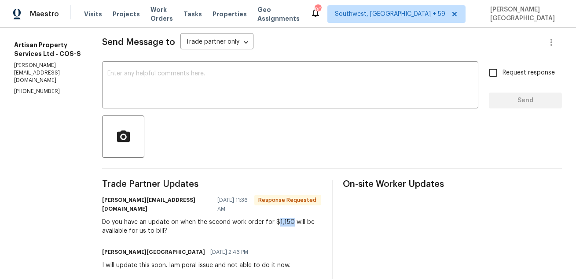
scroll to position [111, 0]
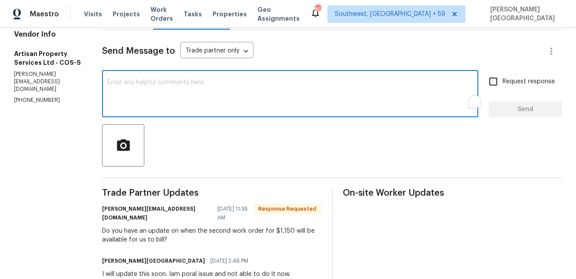
click at [129, 102] on textarea "To enrich screen reader interactions, please activate Accessibility in Grammarl…" at bounding box center [290, 94] width 366 height 31
type textarea "AIm creati"
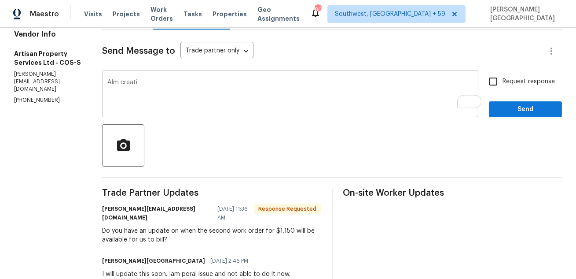
click at [118, 77] on div "AIm creati x ​" at bounding box center [290, 94] width 376 height 45
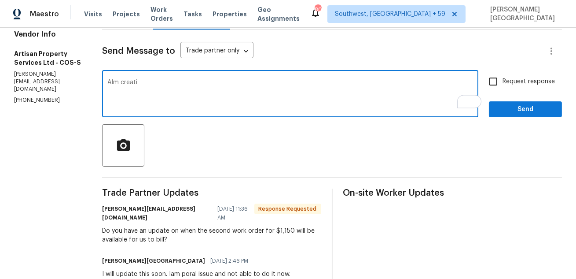
click at [118, 77] on div "AIm creati x ​" at bounding box center [290, 94] width 376 height 45
type textarea "A"
type textarea "Iam doing it now, please move it to Qc for invoice."
click at [519, 85] on span "Request response" at bounding box center [529, 81] width 52 height 9
click at [503, 85] on input "Request response" at bounding box center [493, 81] width 18 height 18
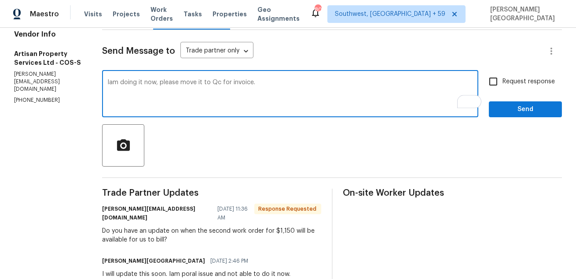
checkbox input "true"
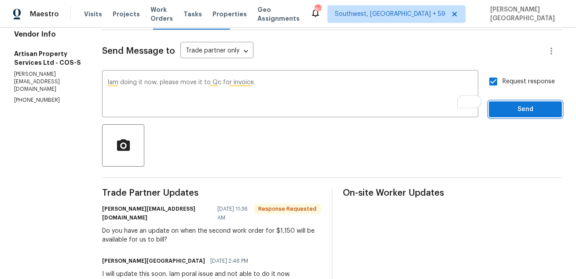
click at [519, 102] on button "Send" at bounding box center [525, 109] width 73 height 16
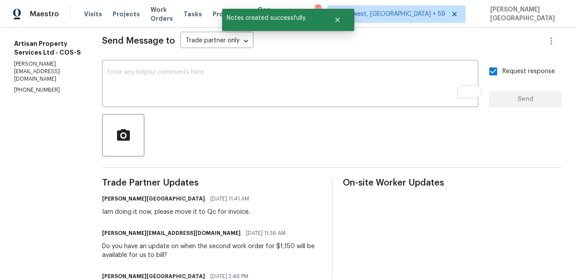
scroll to position [123, 0]
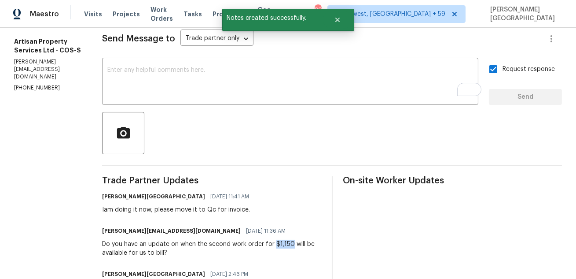
drag, startPoint x: 266, startPoint y: 241, endPoint x: 281, endPoint y: 243, distance: 15.6
click at [281, 243] on div "Do you have an update on when the second work order for $1,150 will be availabl…" at bounding box center [211, 249] width 219 height 18
copy div "$1,150"
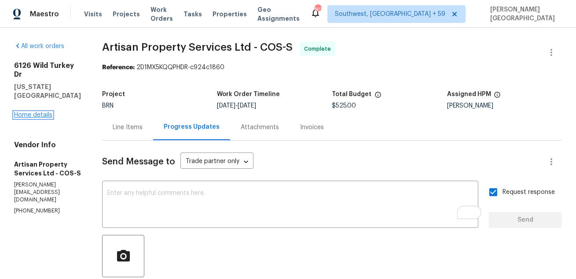
click at [35, 113] on link "Home details" at bounding box center [33, 115] width 38 height 6
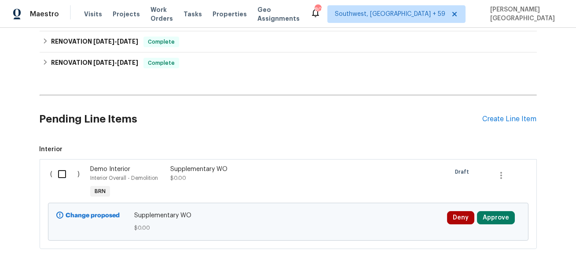
scroll to position [179, 0]
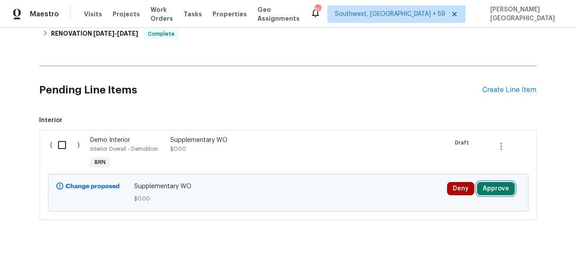
click at [498, 184] on button "Approve" at bounding box center [496, 188] width 38 height 13
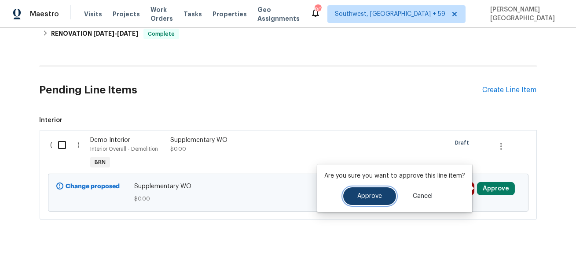
click at [385, 198] on button "Approve" at bounding box center [369, 196] width 53 height 18
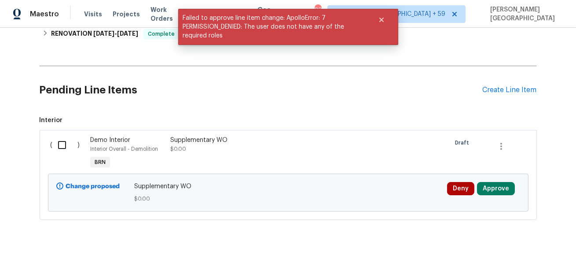
click at [217, 149] on div "Supplementary WO $0.00" at bounding box center [247, 145] width 155 height 18
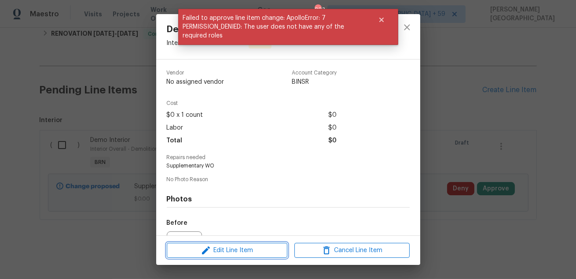
click at [216, 245] on span "Edit Line Item" at bounding box center [227, 250] width 115 height 11
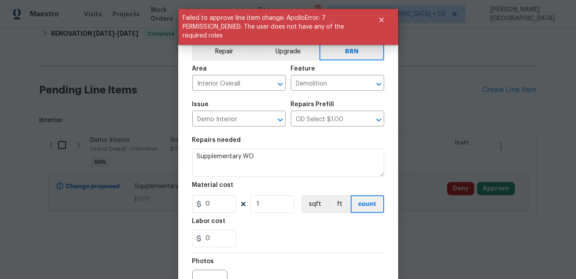
scroll to position [1, 0]
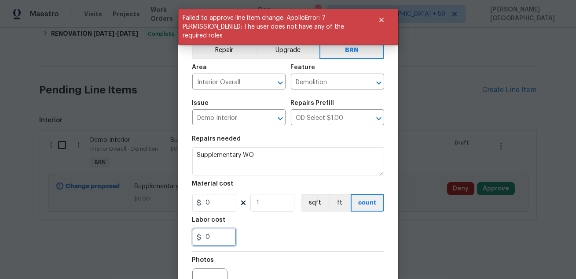
click at [217, 235] on input "0" at bounding box center [214, 237] width 44 height 18
paste input "1150"
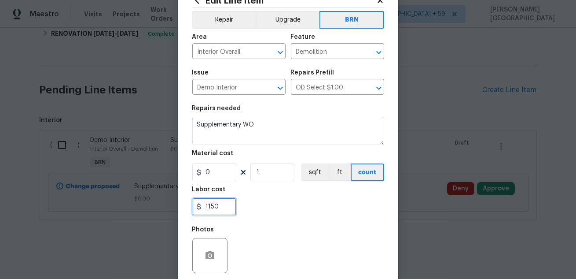
scroll to position [100, 0]
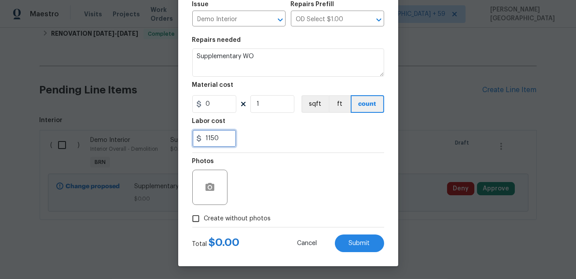
type input "1150"
click at [247, 222] on span "Create without photos" at bounding box center [237, 218] width 67 height 9
click at [204, 222] on input "Create without photos" at bounding box center [196, 218] width 17 height 17
checkbox input "true"
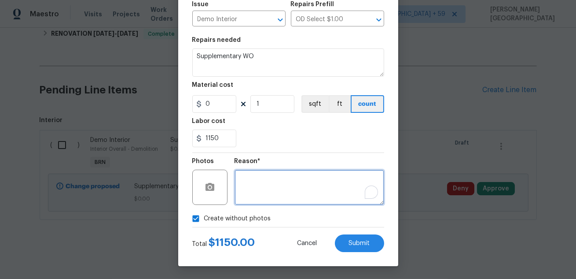
click at [270, 200] on textarea "To enrich screen reader interactions, please activate Accessibility in Grammarl…" at bounding box center [310, 187] width 150 height 35
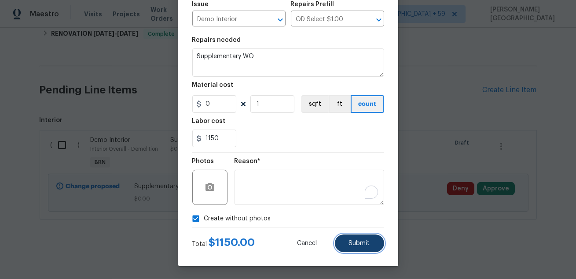
click at [357, 244] on span "Submit" at bounding box center [359, 243] width 21 height 7
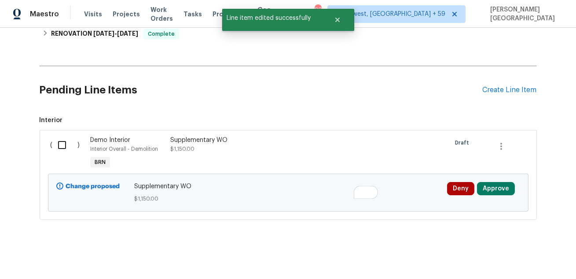
scroll to position [0, 0]
click at [60, 142] on input "checkbox" at bounding box center [65, 145] width 25 height 18
checkbox input "true"
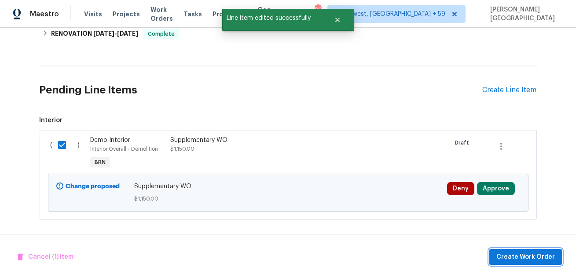
click at [533, 258] on span "Create Work Order" at bounding box center [526, 256] width 59 height 11
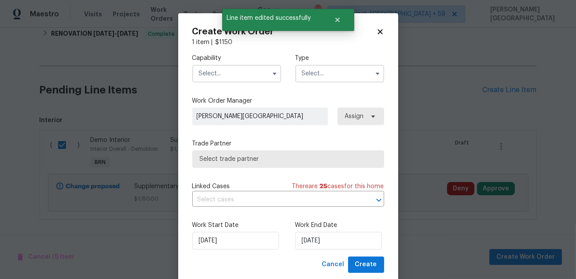
click at [220, 71] on input "text" at bounding box center [236, 74] width 89 height 18
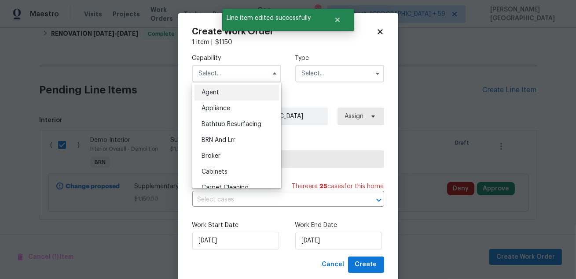
click at [221, 138] on span "BRN And Lrr" at bounding box center [219, 140] width 34 height 6
type input "BRN And Lrr"
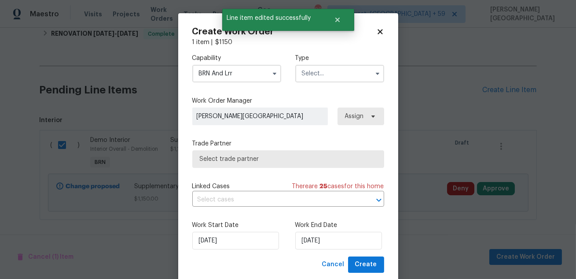
click at [339, 66] on input "text" at bounding box center [339, 74] width 89 height 18
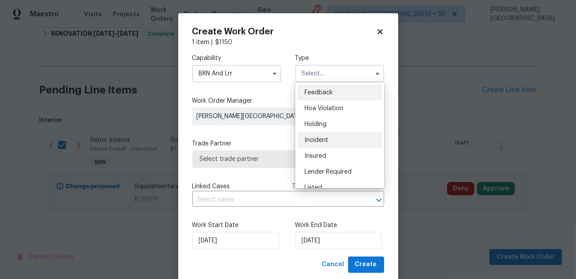
scroll to position [200, 0]
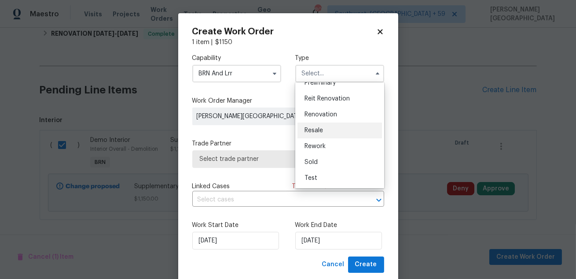
click at [316, 125] on div "Resale" at bounding box center [340, 130] width 85 height 16
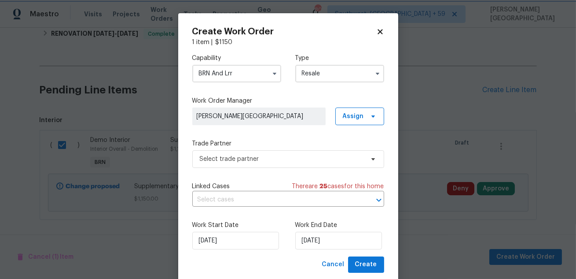
type input "Resale"
click at [255, 204] on input "text" at bounding box center [275, 200] width 167 height 14
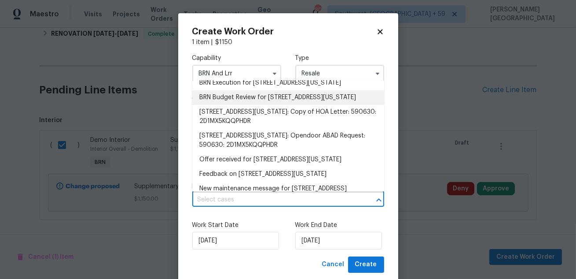
scroll to position [134, 0]
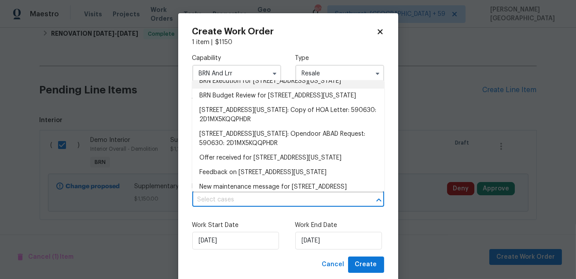
click at [241, 89] on li "BRN Execution for [STREET_ADDRESS][US_STATE]" at bounding box center [288, 81] width 192 height 15
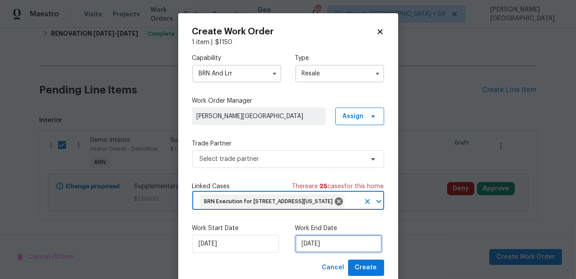
click at [321, 252] on input "[DATE]" at bounding box center [338, 244] width 87 height 18
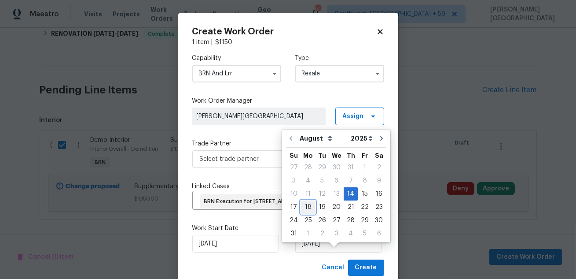
click at [301, 207] on div "18" at bounding box center [308, 207] width 14 height 12
type input "[DATE]"
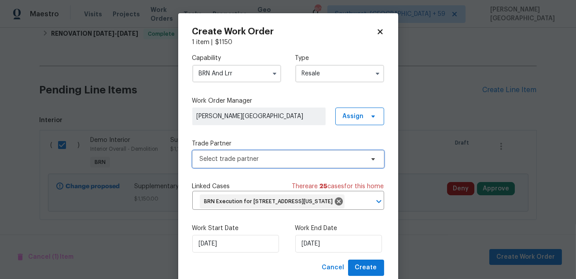
click at [223, 161] on span "Select trade partner" at bounding box center [282, 159] width 164 height 9
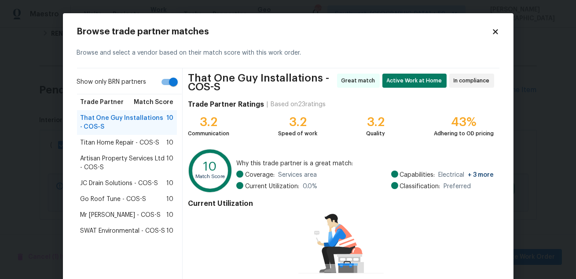
click at [140, 159] on span "Artisan Property Services Ltd - COS-S" at bounding box center [124, 163] width 86 height 18
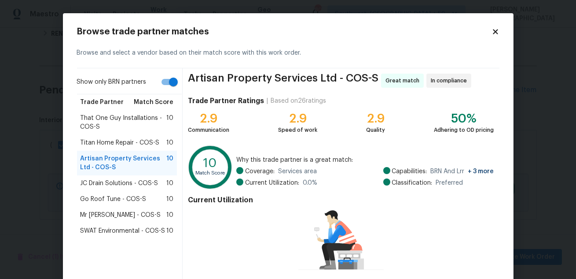
scroll to position [74, 0]
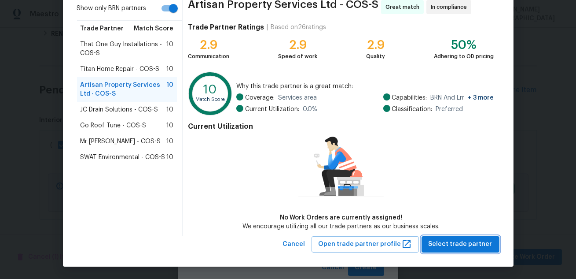
click at [473, 245] on span "Select trade partner" at bounding box center [461, 244] width 64 height 11
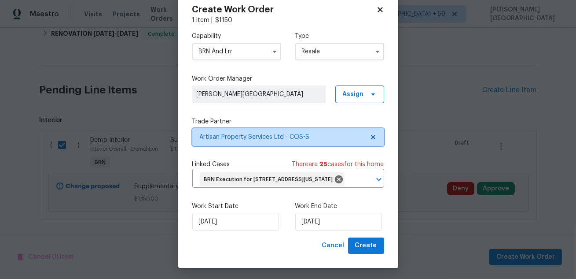
scroll to position [37, 0]
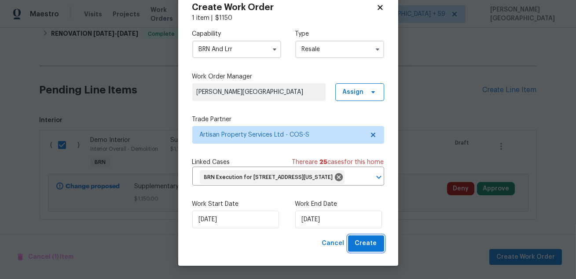
click at [370, 241] on span "Create" at bounding box center [366, 243] width 22 height 11
checkbox input "false"
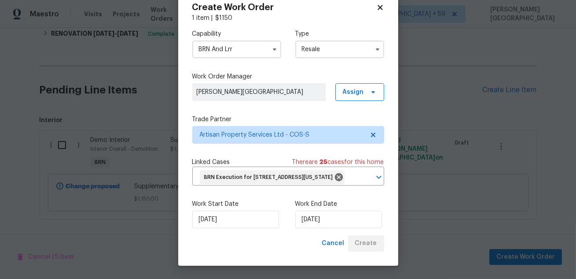
scroll to position [100, 0]
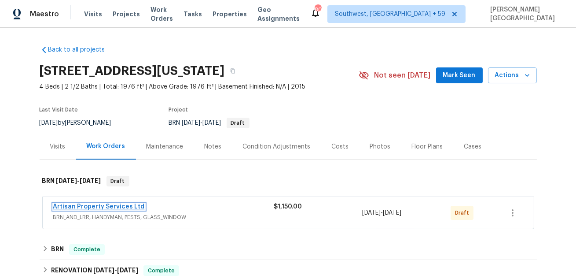
click at [114, 207] on link "Artisan Property Services Ltd" at bounding box center [99, 206] width 92 height 6
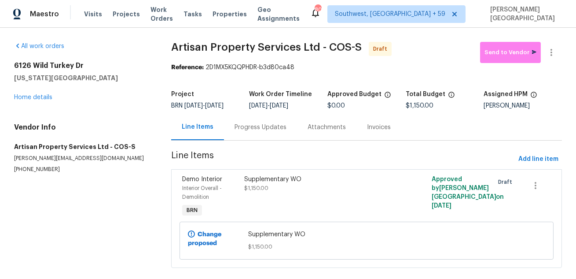
click at [236, 129] on div "Progress Updates" at bounding box center [261, 127] width 52 height 9
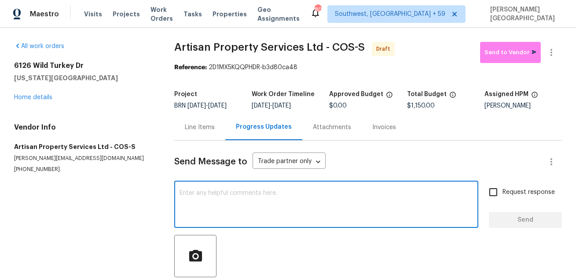
click at [233, 203] on textarea at bounding box center [327, 205] width 294 height 31
type textarea "Please move it to qc."
click at [501, 199] on input "Request response" at bounding box center [493, 192] width 18 height 18
checkbox input "true"
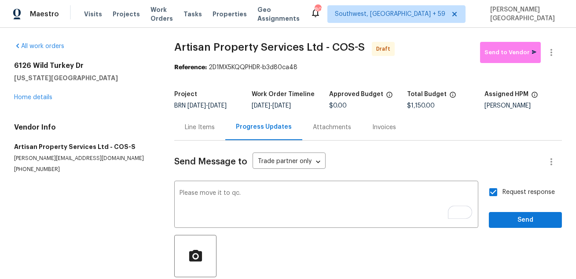
click at [504, 210] on div "Request response Send" at bounding box center [525, 205] width 73 height 45
click at [506, 215] on span "Send" at bounding box center [525, 219] width 59 height 11
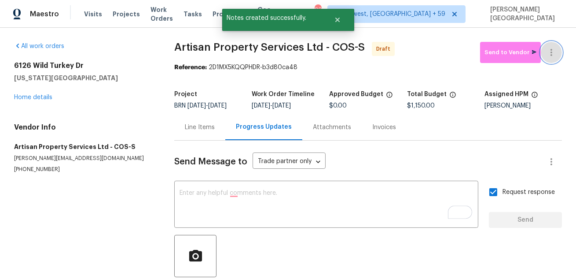
click at [551, 57] on icon "button" at bounding box center [551, 52] width 11 height 11
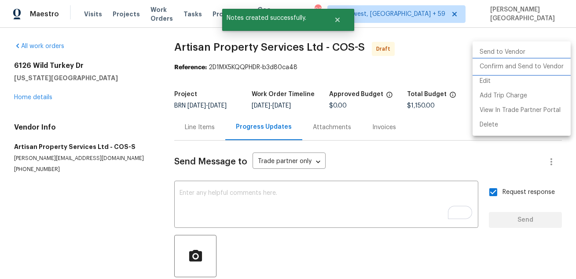
click at [541, 65] on li "Confirm and Send to Vendor" at bounding box center [522, 66] width 98 height 15
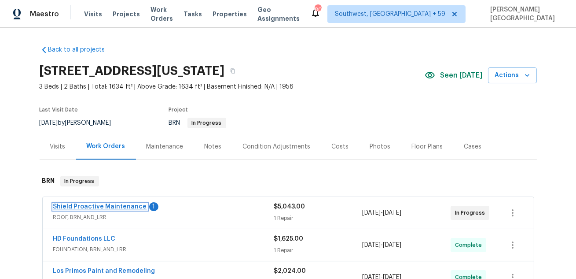
click at [127, 206] on link "Shield Proactive Maintenance" at bounding box center [100, 206] width 94 height 6
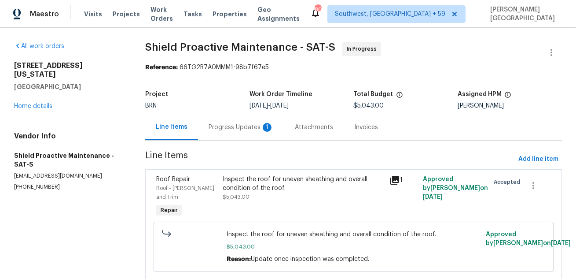
click at [235, 143] on section "Shield Proactive Maintenance - SAT-S In Progress Reference: 66TG2R7A0MMM1-98b7f…" at bounding box center [353, 166] width 417 height 249
click at [236, 135] on div "Progress Updates 1" at bounding box center [241, 127] width 86 height 26
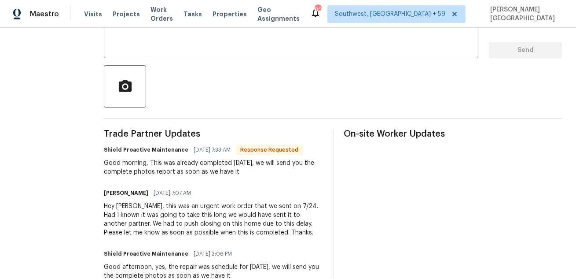
scroll to position [202, 0]
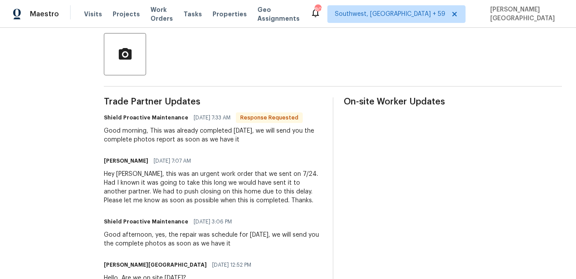
drag, startPoint x: 150, startPoint y: 129, endPoint x: 243, endPoint y: 145, distance: 93.9
copy div "This was already completed [DATE], we will send you the complete photos report …"
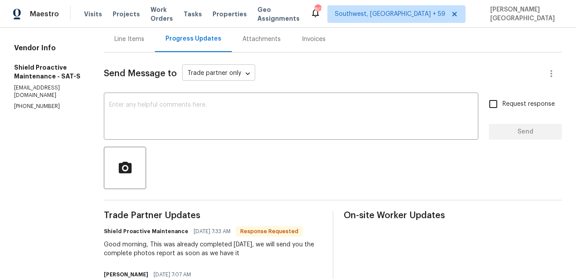
scroll to position [39, 0]
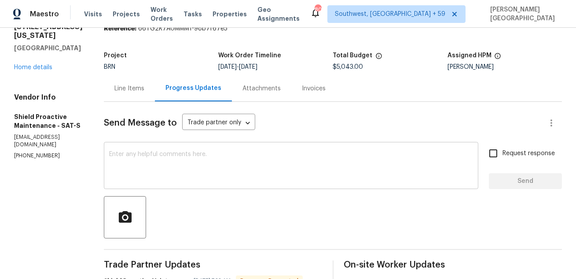
click at [153, 157] on textarea at bounding box center [291, 166] width 364 height 31
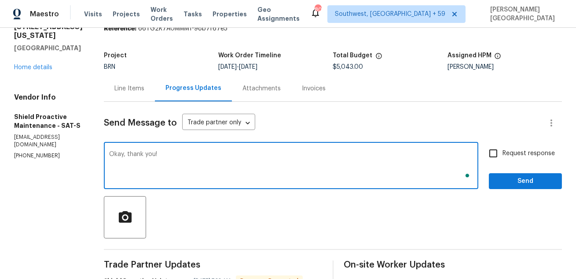
type textarea "Okay, thank you!"
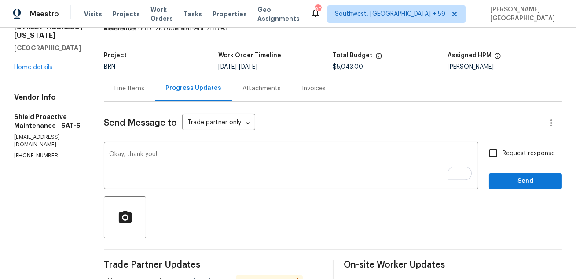
click at [504, 155] on span "Request response" at bounding box center [529, 153] width 52 height 9
click at [503, 155] on input "Request response" at bounding box center [493, 153] width 18 height 18
checkbox input "true"
click at [509, 176] on span "Send" at bounding box center [525, 181] width 59 height 11
